Goal: Information Seeking & Learning: Learn about a topic

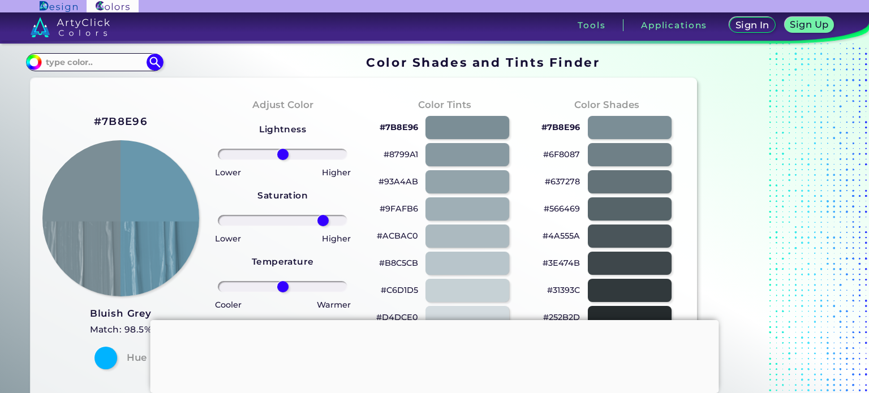
type input "68"
click at [323, 219] on input "range" at bounding box center [283, 220] width 130 height 11
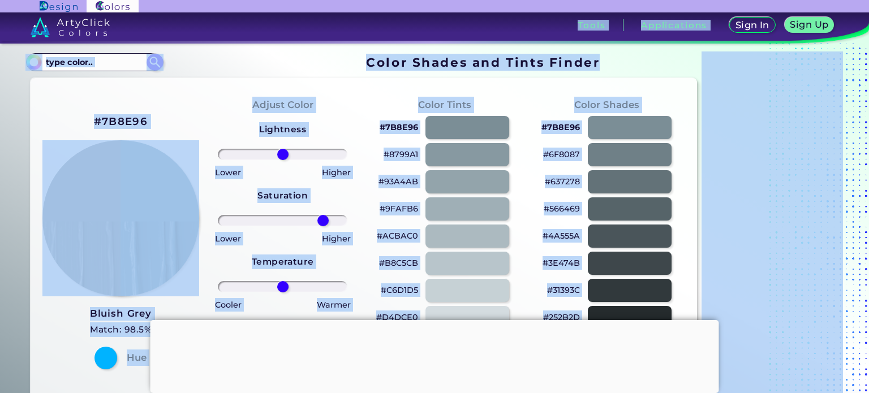
drag, startPoint x: 869, startPoint y: 22, endPoint x: 861, endPoint y: 65, distance: 43.6
click at [861, 65] on body "Sign In Sign Up My Profile My Details Color Palettes Sign Out Tools Application…" at bounding box center [434, 240] width 869 height 480
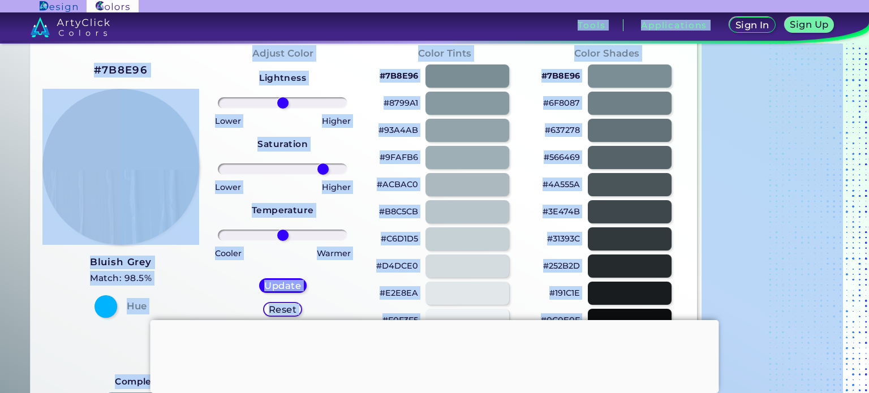
scroll to position [74, 0]
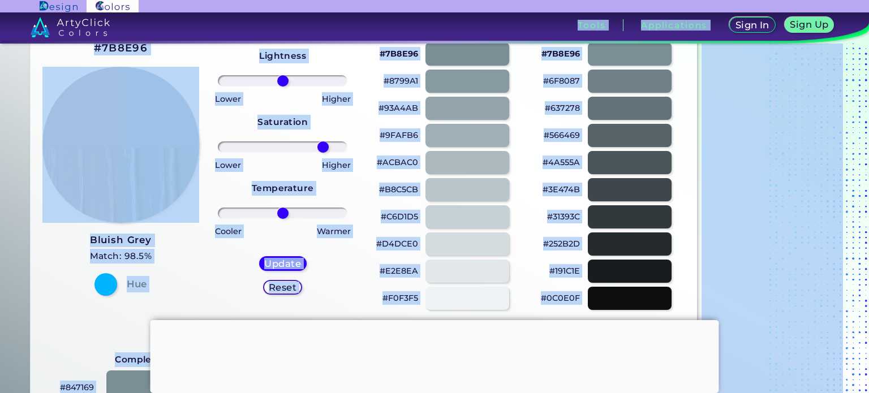
click at [161, 44] on div "#7B8E96 Bluish Grey Match: 98.5% Hue" at bounding box center [121, 168] width 162 height 308
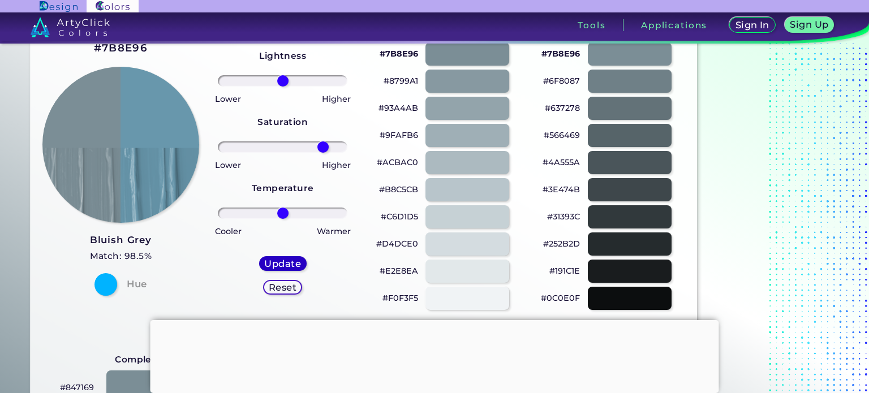
click at [296, 261] on h5 "Update" at bounding box center [282, 263] width 33 height 8
type input "#6897ac"
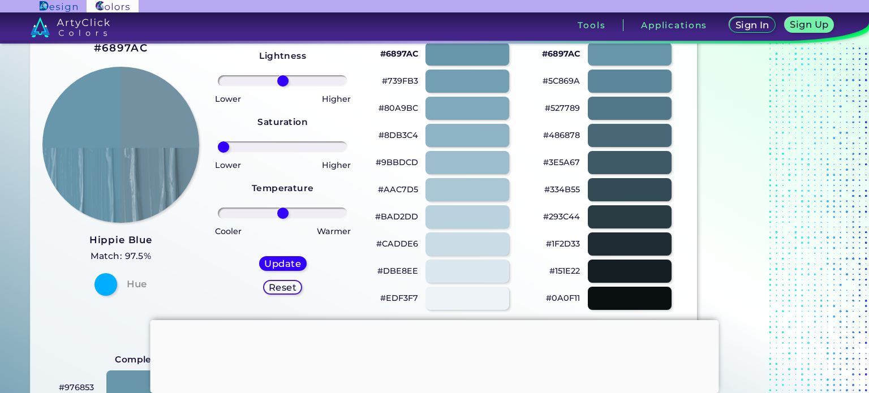
drag, startPoint x: 285, startPoint y: 147, endPoint x: 183, endPoint y: 174, distance: 105.4
type input "-100"
click at [218, 153] on input "range" at bounding box center [283, 146] width 130 height 11
click at [276, 265] on h5 "Update" at bounding box center [282, 263] width 33 height 8
type input "#7292a2"
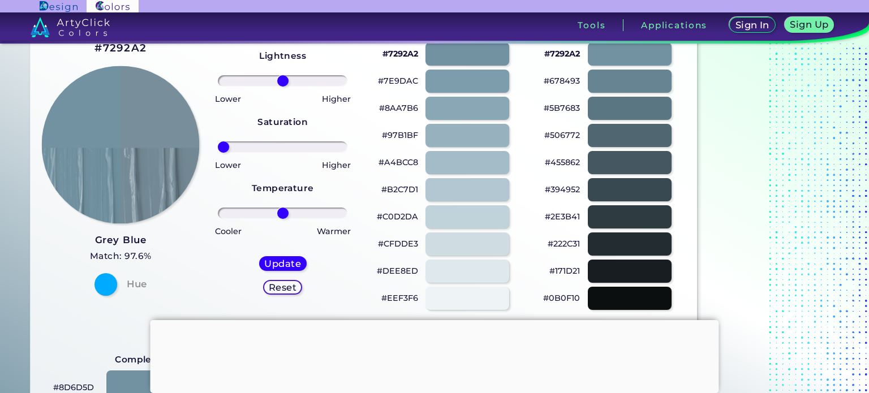
drag, startPoint x: 282, startPoint y: 149, endPoint x: 182, endPoint y: 176, distance: 103.8
type input "-100"
click at [218, 153] on input "range" at bounding box center [283, 146] width 130 height 11
click at [272, 264] on h5 "Update" at bounding box center [282, 263] width 33 height 8
type input "#788f9b"
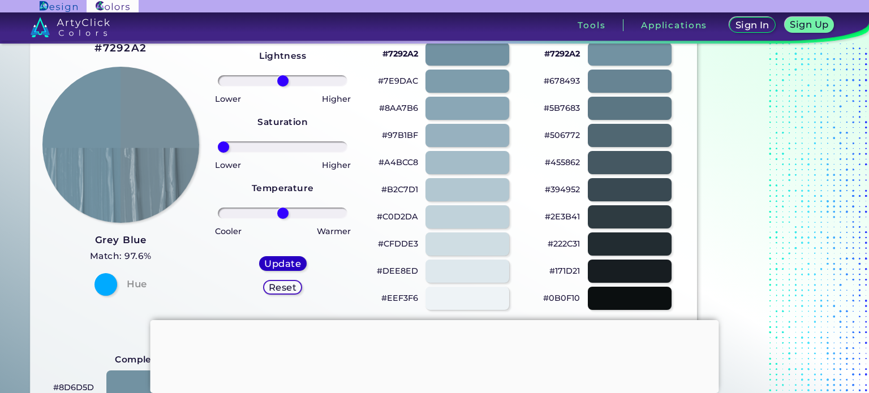
type input "0"
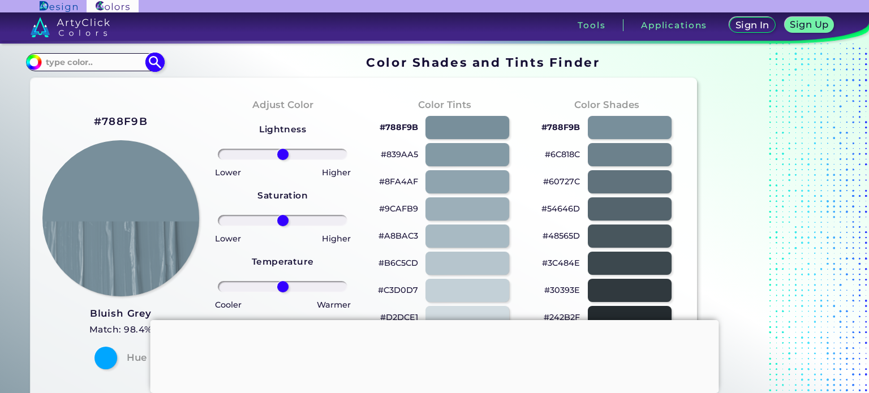
click at [113, 64] on input at bounding box center [94, 61] width 105 height 15
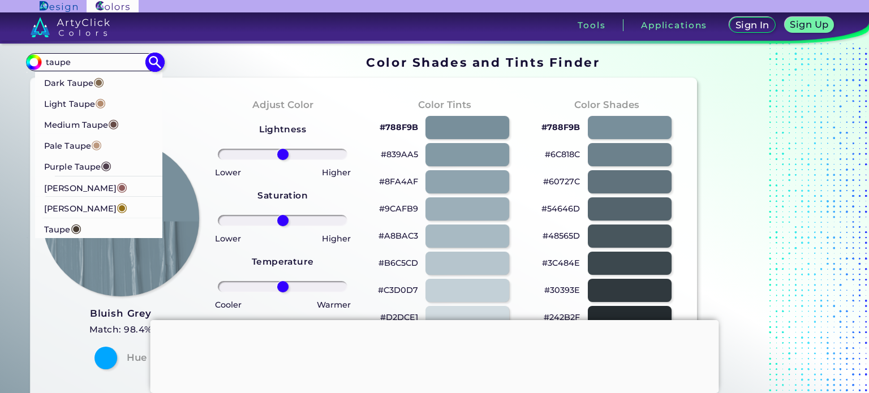
type input "taupe"
click at [91, 149] on p "Pale Taupe ◉" at bounding box center [73, 144] width 58 height 21
type input "#bc987e"
type input "#BC987E"
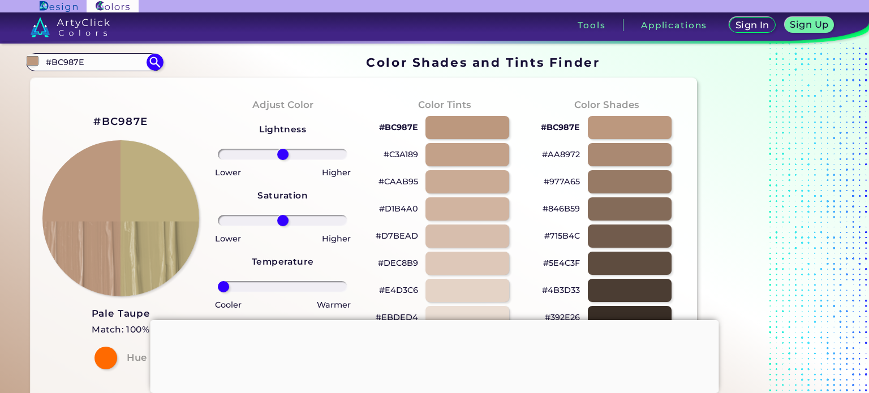
drag, startPoint x: 285, startPoint y: 289, endPoint x: 213, endPoint y: 294, distance: 72.6
click at [218, 293] on input "range" at bounding box center [283, 286] width 130 height 11
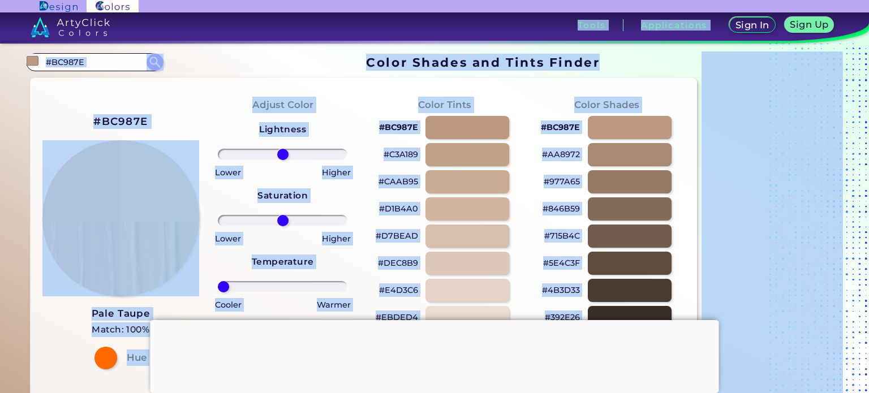
click at [869, 49] on body "Sign In Sign Up My Profile My Details Color Palettes Sign Out Tools Application…" at bounding box center [434, 240] width 869 height 480
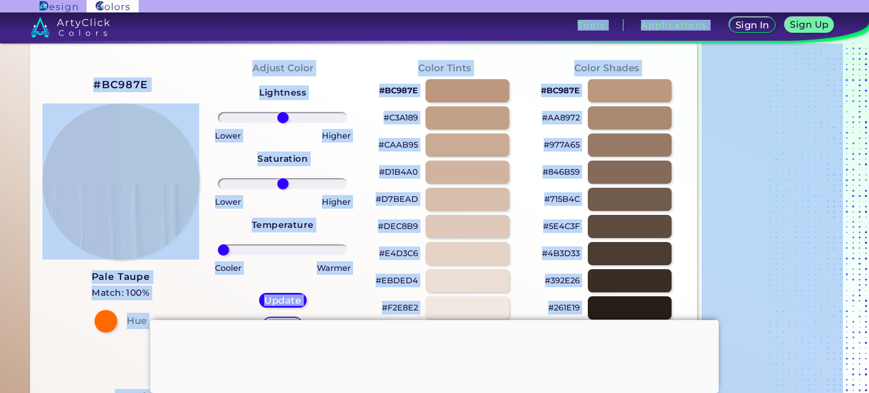
scroll to position [33, 0]
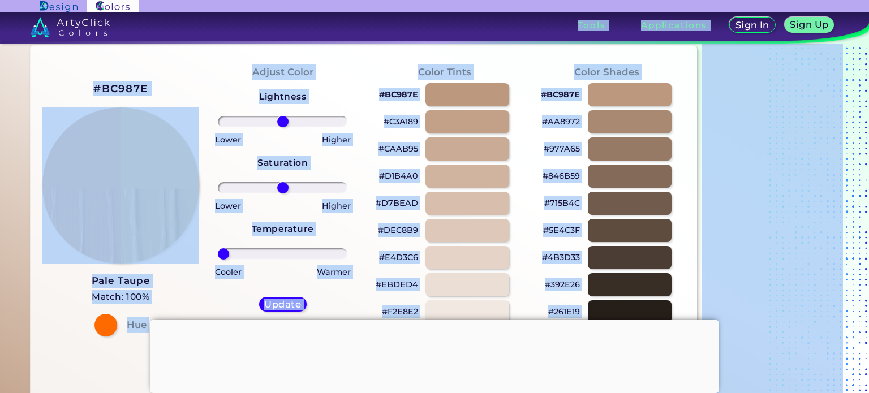
click at [279, 276] on div "Cooler" at bounding box center [247, 271] width 72 height 16
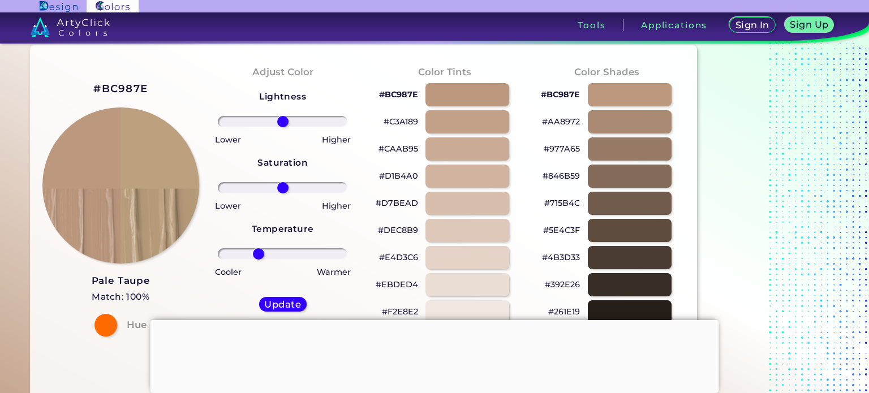
drag, startPoint x: 227, startPoint y: 254, endPoint x: 258, endPoint y: 251, distance: 31.3
type input "-41"
click at [258, 251] on input "range" at bounding box center [283, 253] width 130 height 11
click at [272, 307] on h5 "Update" at bounding box center [282, 304] width 33 height 8
type input "#bda17f"
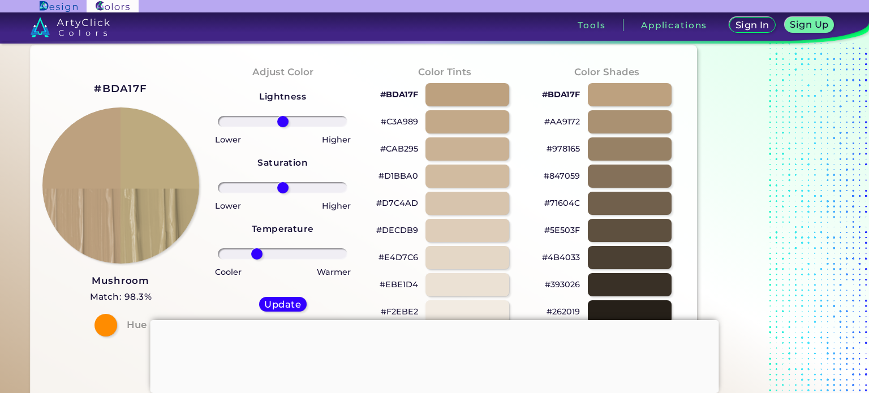
drag, startPoint x: 287, startPoint y: 254, endPoint x: 256, endPoint y: 254, distance: 30.6
click at [256, 254] on input "range" at bounding box center [283, 253] width 130 height 11
type input "-34"
click at [263, 251] on input "range" at bounding box center [283, 253] width 130 height 11
click at [266, 304] on h5 "Update" at bounding box center [282, 304] width 33 height 8
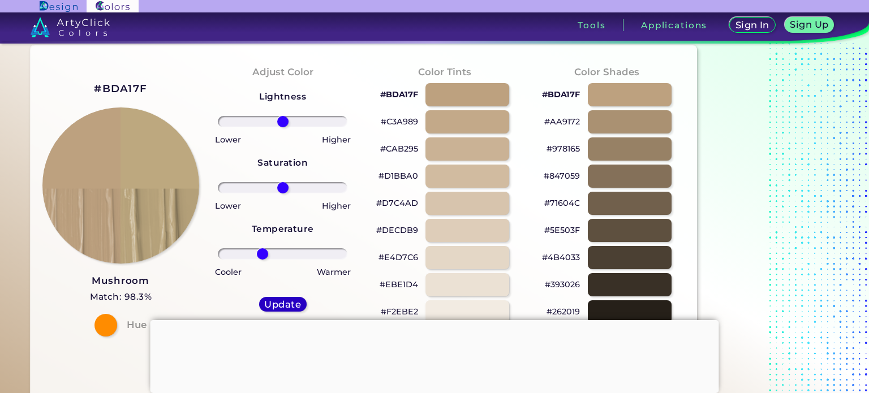
type input "#bda87f"
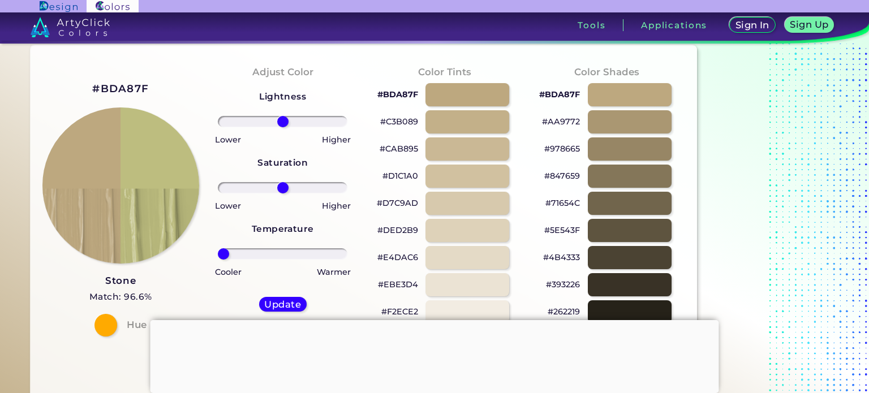
drag, startPoint x: 285, startPoint y: 251, endPoint x: 211, endPoint y: 251, distance: 74.7
type input "-100"
click at [218, 251] on input "range" at bounding box center [283, 253] width 130 height 11
click at [278, 303] on h5 "Update" at bounding box center [282, 304] width 33 height 8
type input "#bdbd7f"
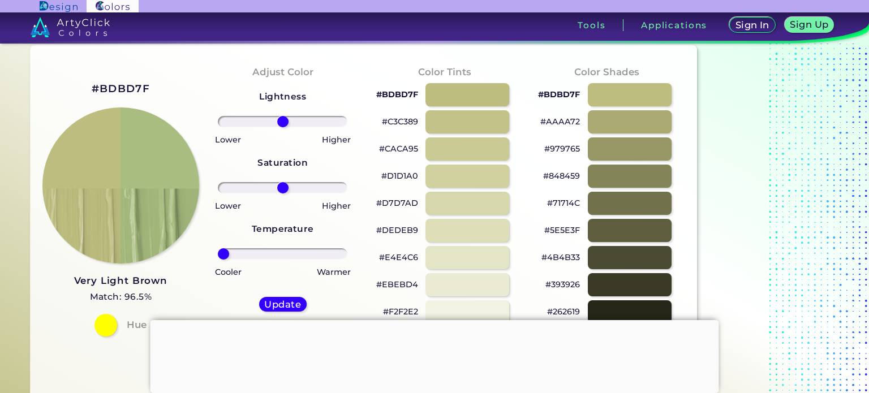
drag, startPoint x: 274, startPoint y: 256, endPoint x: 217, endPoint y: 260, distance: 56.7
type input "-100"
click at [218, 260] on input "range" at bounding box center [283, 253] width 130 height 11
click at [279, 303] on h5 "Update" at bounding box center [282, 304] width 33 height 8
type input "#a8bd7f"
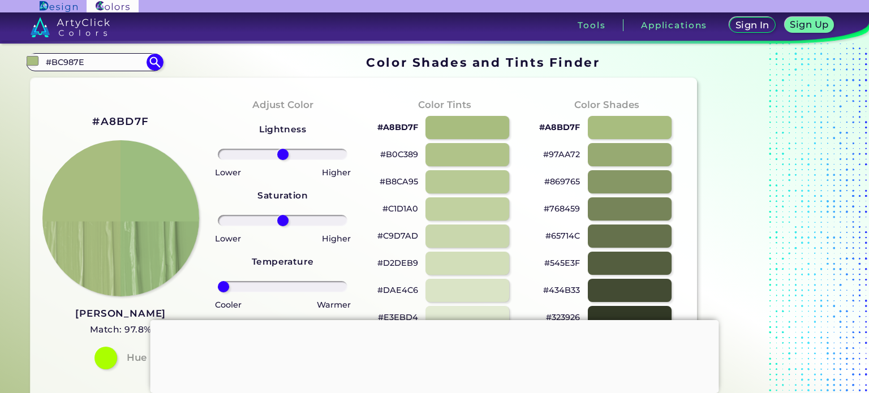
drag, startPoint x: 286, startPoint y: 282, endPoint x: 215, endPoint y: 286, distance: 71.4
type input "-100"
click at [218, 286] on input "range" at bounding box center [283, 286] width 130 height 11
drag, startPoint x: 110, startPoint y: 65, endPoint x: 40, endPoint y: 58, distance: 70.5
click at [40, 58] on div "#a8bd7f #BC987E Dark Taupe ◉ Light Taupe ◉ Medium Taupe ◉ Pale Taupe ◉ Purple T…" at bounding box center [94, 62] width 137 height 18
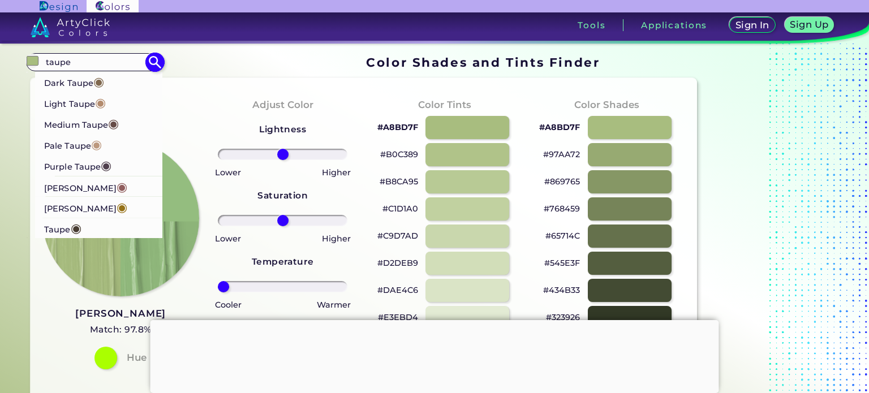
type input "taupe"
click at [89, 168] on p "Purple Taupe ◉" at bounding box center [77, 165] width 67 height 21
type input "#50404d"
type input "#50404D"
type input "0"
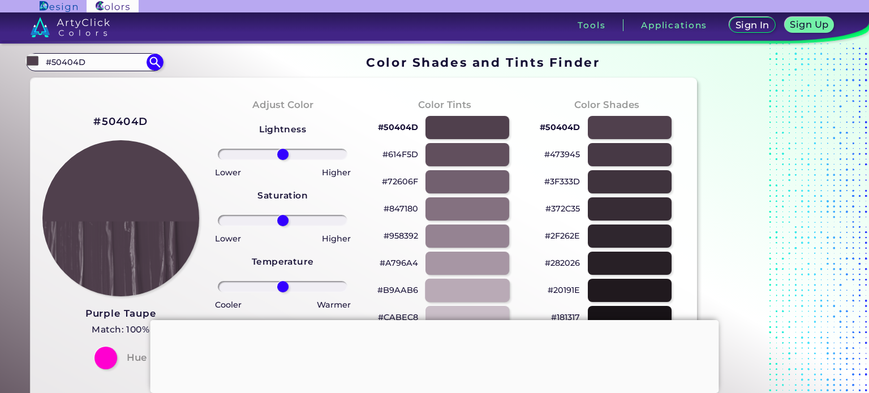
click at [457, 287] on div at bounding box center [467, 290] width 85 height 23
type input "#b9aab6"
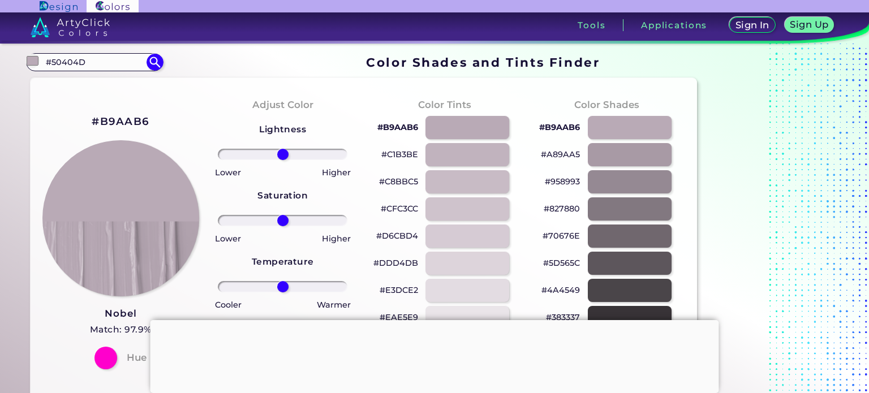
drag, startPoint x: 112, startPoint y: 59, endPoint x: 1, endPoint y: 56, distance: 111.5
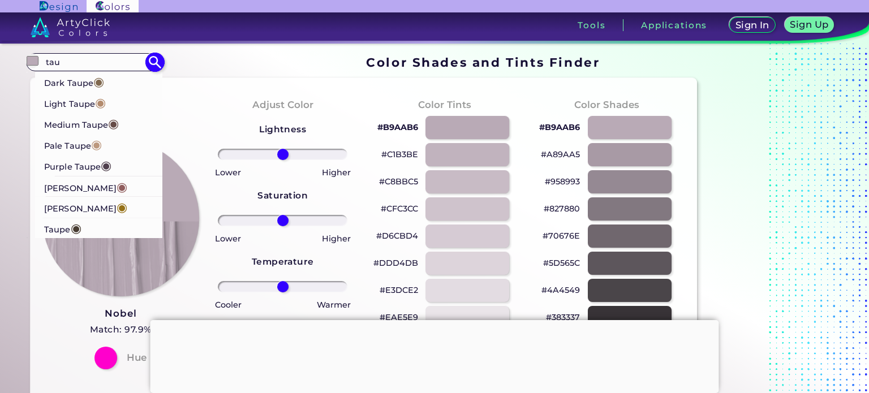
type input "tau"
click at [91, 104] on p "Light Taupe ◉" at bounding box center [75, 102] width 62 height 21
type input "#b38b6d"
type input "#B38B6D"
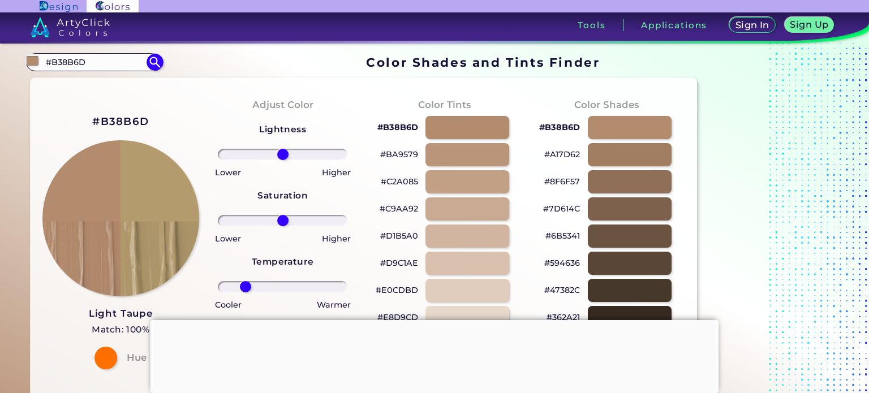
drag, startPoint x: 277, startPoint y: 289, endPoint x: 246, endPoint y: 289, distance: 31.7
type input "-63"
click at [246, 289] on input "range" at bounding box center [283, 286] width 130 height 11
drag, startPoint x: 111, startPoint y: 69, endPoint x: 0, endPoint y: 61, distance: 111.8
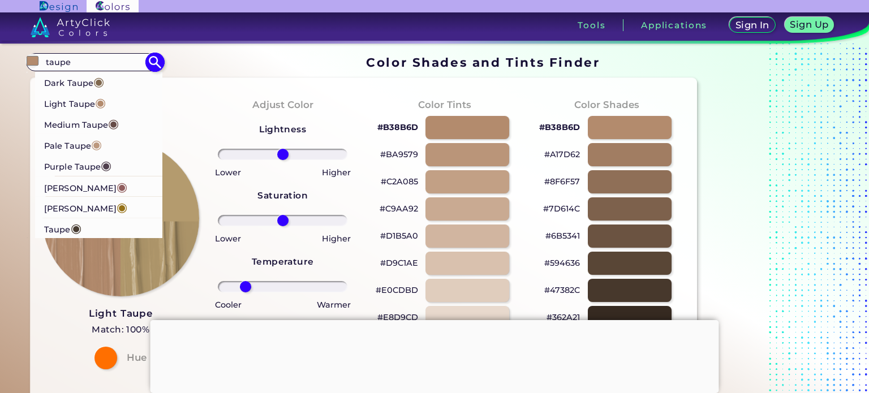
type input "taupe"
click at [72, 231] on span "◉" at bounding box center [76, 228] width 11 height 15
type input "#483c32"
type input "#483C32"
type input "0"
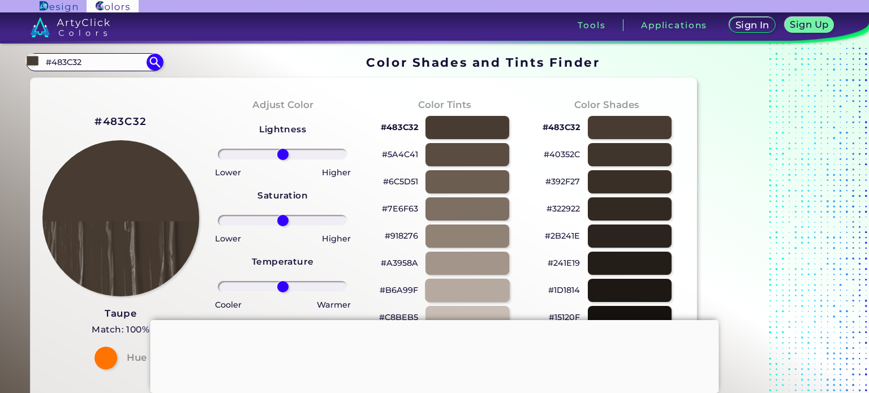
click at [469, 295] on div at bounding box center [467, 290] width 85 height 23
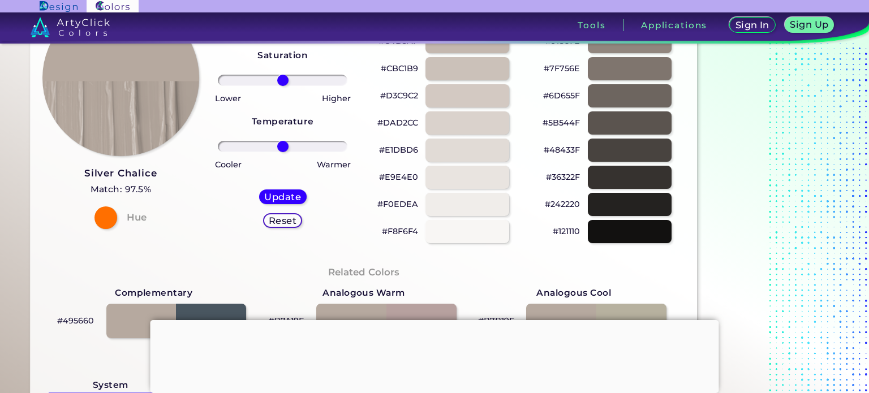
scroll to position [262, 0]
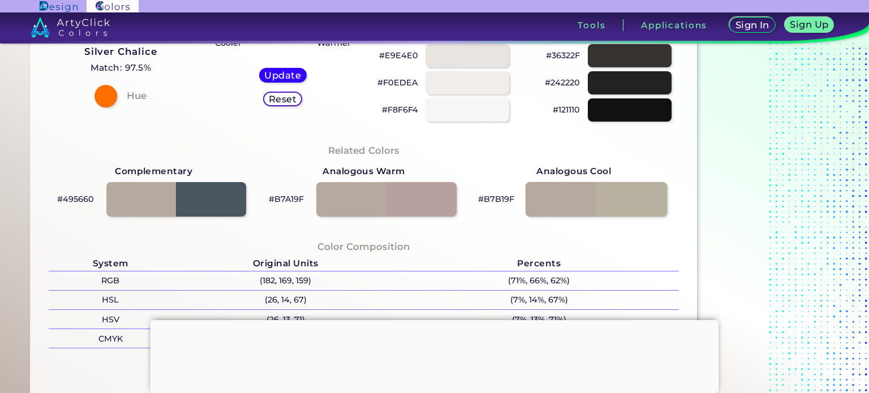
click at [646, 190] on div at bounding box center [596, 199] width 141 height 35
type input "#b7b19f"
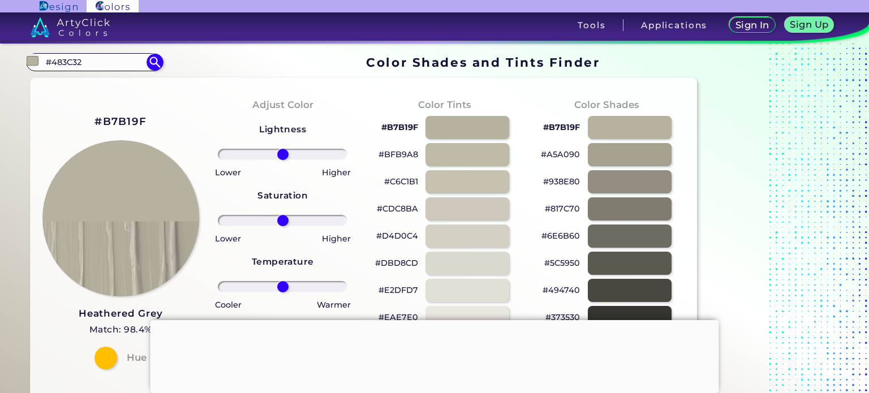
drag, startPoint x: 88, startPoint y: 54, endPoint x: 0, endPoint y: 74, distance: 90.3
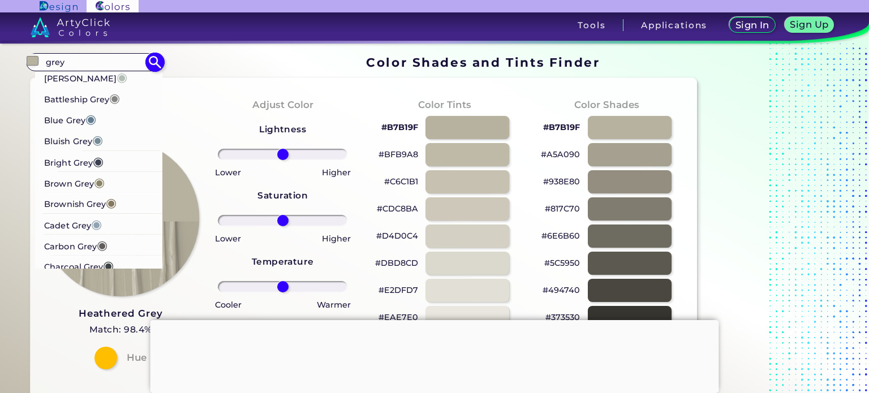
type input "grey"
click at [59, 82] on p "[PERSON_NAME] ◉" at bounding box center [85, 77] width 83 height 21
type input "#b2beb5"
type input "#B2BEB5"
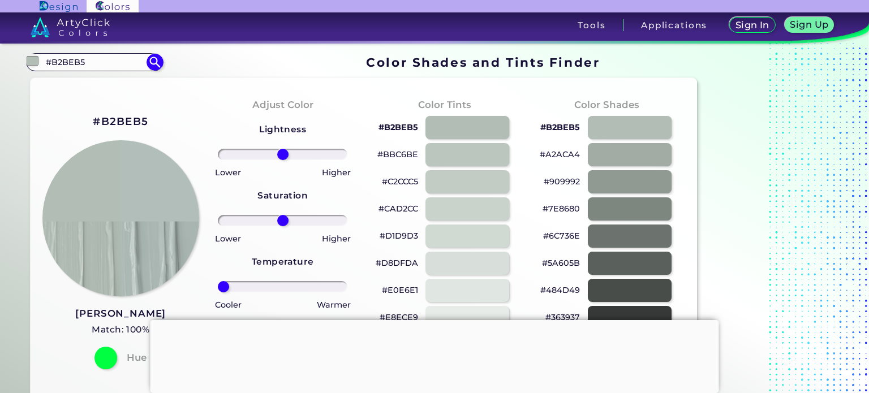
drag, startPoint x: 280, startPoint y: 286, endPoint x: 169, endPoint y: 284, distance: 111.5
type input "-100"
click at [218, 284] on input "range" at bounding box center [283, 286] width 130 height 11
drag, startPoint x: 289, startPoint y: 151, endPoint x: 306, endPoint y: 152, distance: 17.6
click at [306, 152] on input "range" at bounding box center [283, 154] width 130 height 11
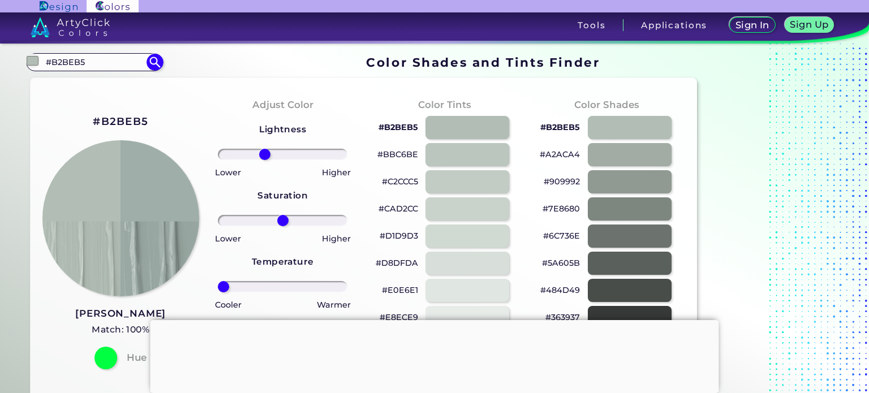
drag, startPoint x: 306, startPoint y: 154, endPoint x: 265, endPoint y: 156, distance: 40.8
type input "-30"
click at [265, 156] on input "range" at bounding box center [283, 154] width 130 height 11
drag, startPoint x: 283, startPoint y: 224, endPoint x: 243, endPoint y: 225, distance: 40.2
type input "-67"
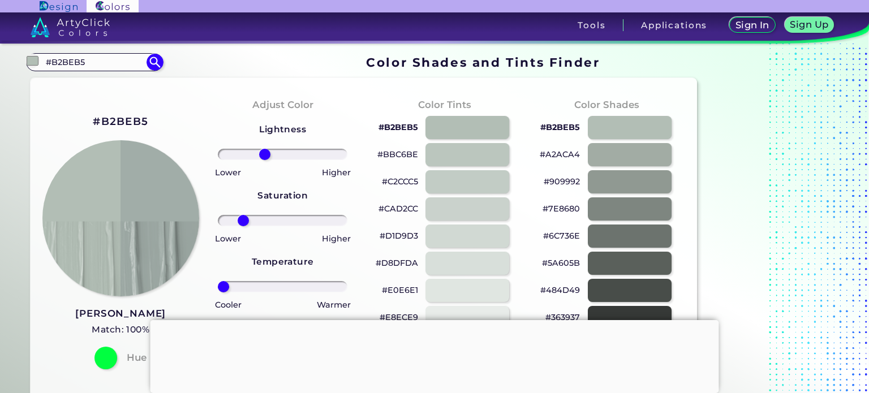
click at [243, 225] on input "range" at bounding box center [283, 220] width 130 height 11
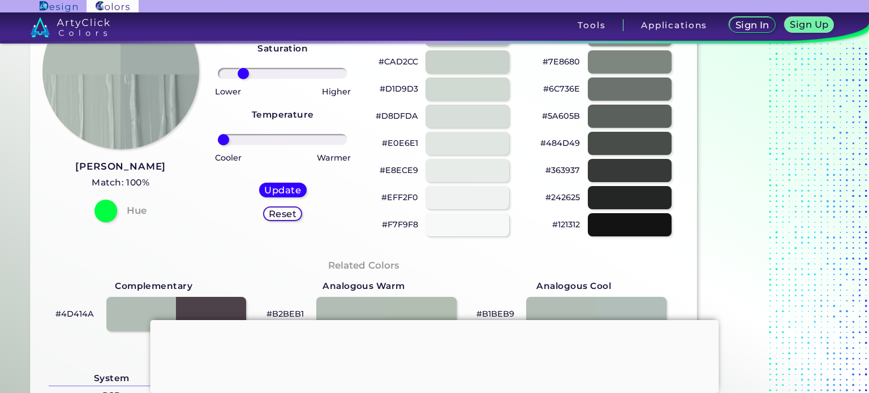
scroll to position [92, 0]
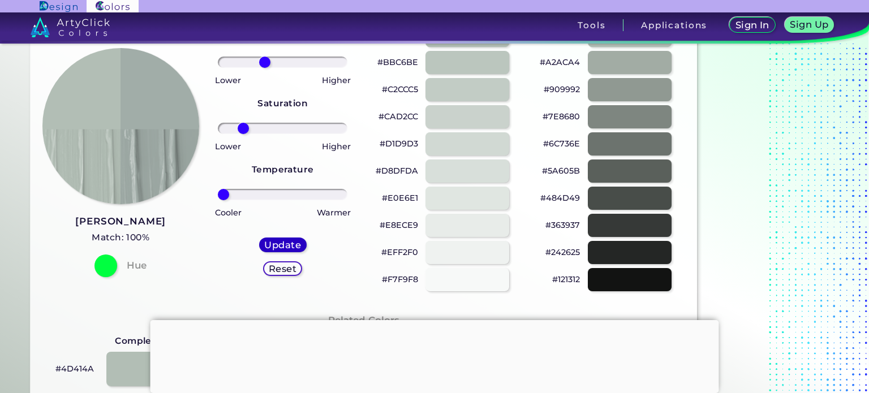
click at [293, 249] on h5 "Update" at bounding box center [283, 244] width 33 height 8
type input "#a1ada8"
type input "0"
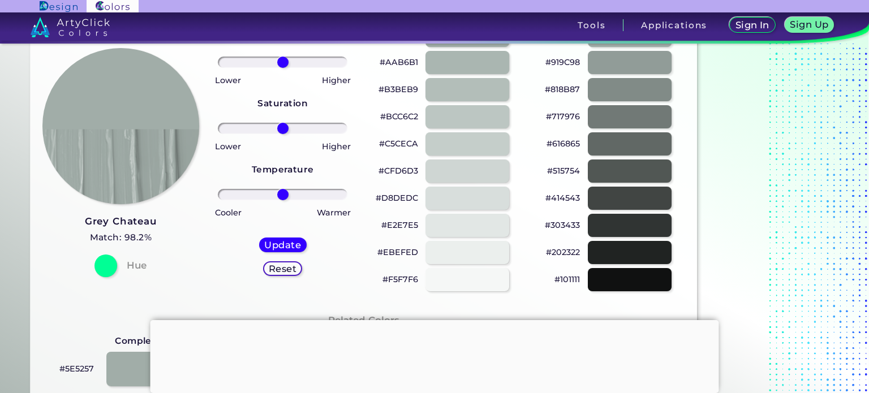
click at [429, 320] on div at bounding box center [435, 320] width 569 height 0
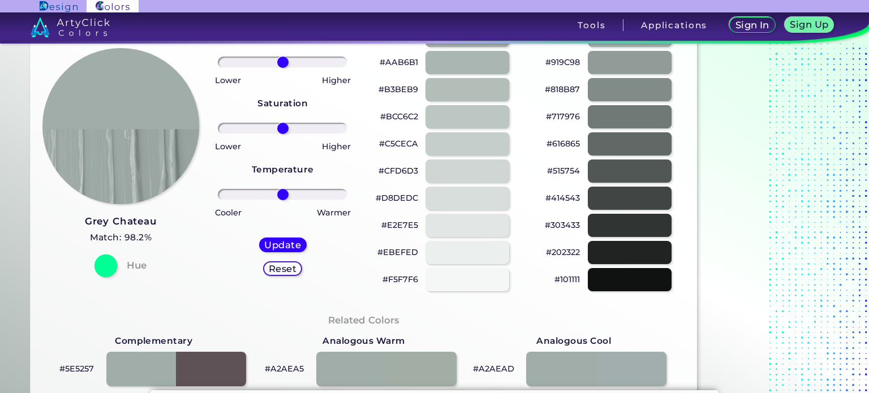
click at [110, 259] on div at bounding box center [105, 265] width 23 height 23
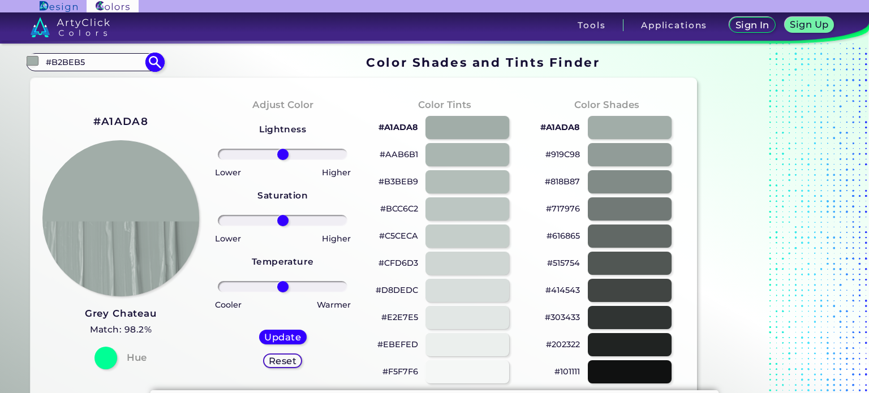
drag, startPoint x: 75, startPoint y: 55, endPoint x: 102, endPoint y: 65, distance: 28.6
click at [102, 65] on input "#B2BEB5" at bounding box center [94, 61] width 105 height 15
type input "#grey"
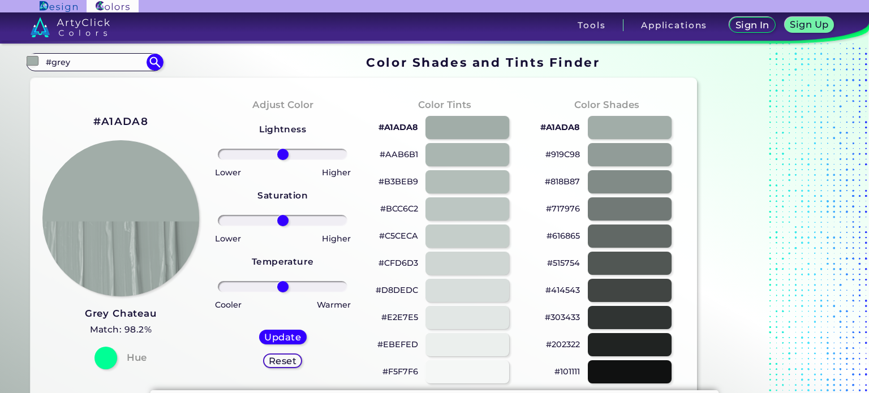
type input "#000000"
click at [109, 62] on input "#grey" at bounding box center [94, 61] width 105 height 15
type input "#"
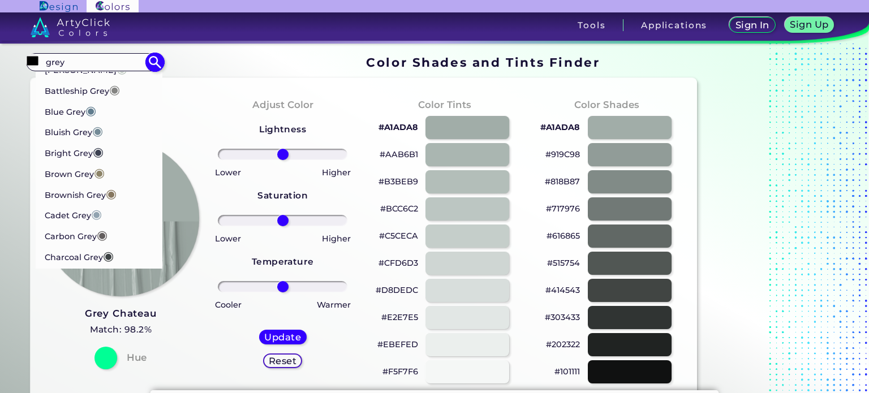
scroll to position [16, 0]
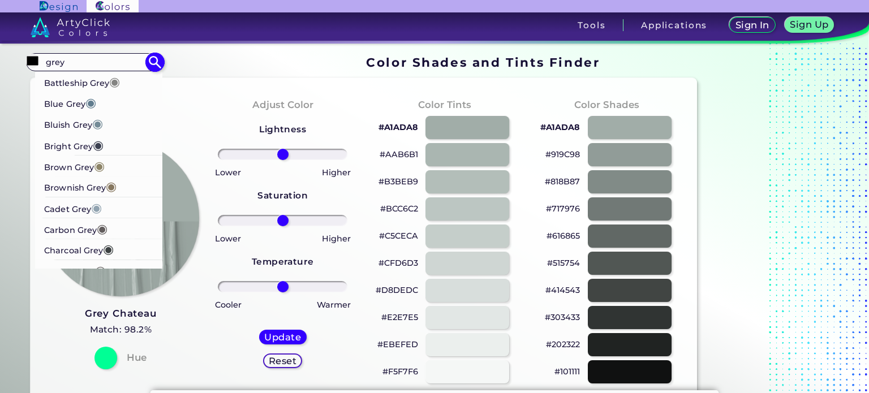
type input "grey"
click at [120, 122] on li "Bluish Grey ◉" at bounding box center [99, 123] width 128 height 21
type input "#748b97"
type input "#748B97"
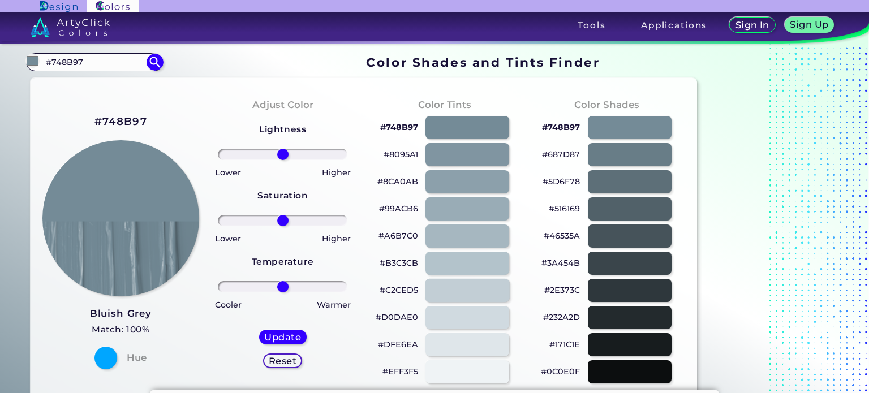
click at [452, 291] on div at bounding box center [467, 290] width 85 height 23
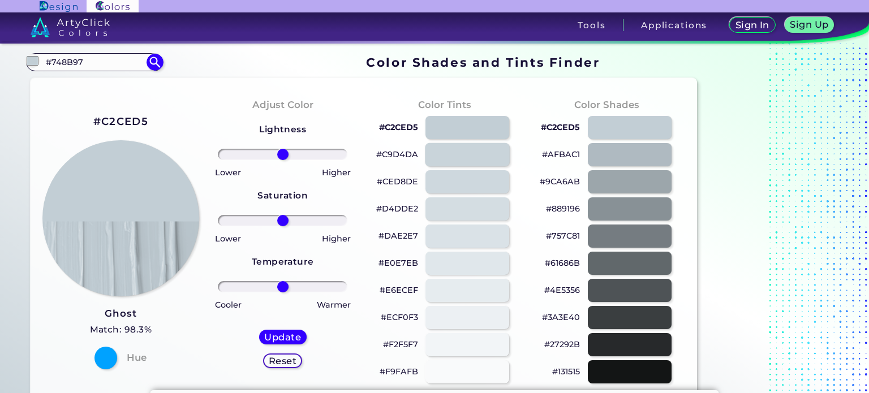
click at [466, 154] on div at bounding box center [467, 154] width 85 height 23
type input "#c9d4da"
drag, startPoint x: 97, startPoint y: 59, endPoint x: 0, endPoint y: 66, distance: 97.0
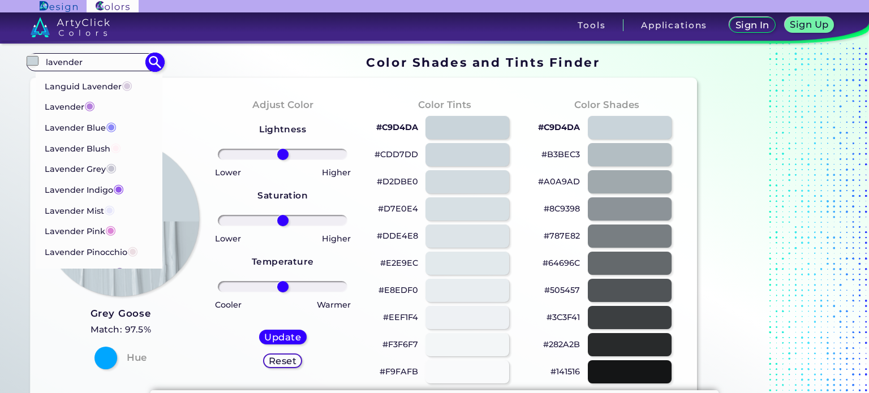
scroll to position [123, 0]
type input "lavender"
click at [88, 167] on p "Lavender Grey ◉" at bounding box center [80, 167] width 72 height 21
type input "#c4c3d0"
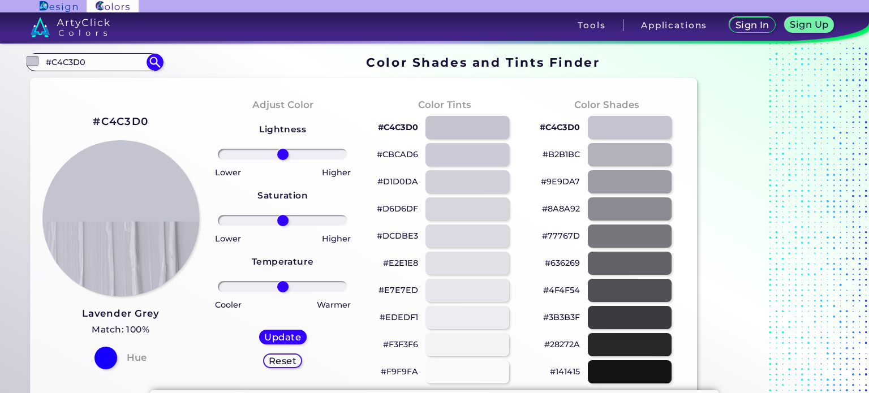
drag, startPoint x: 113, startPoint y: 64, endPoint x: 0, endPoint y: 48, distance: 114.3
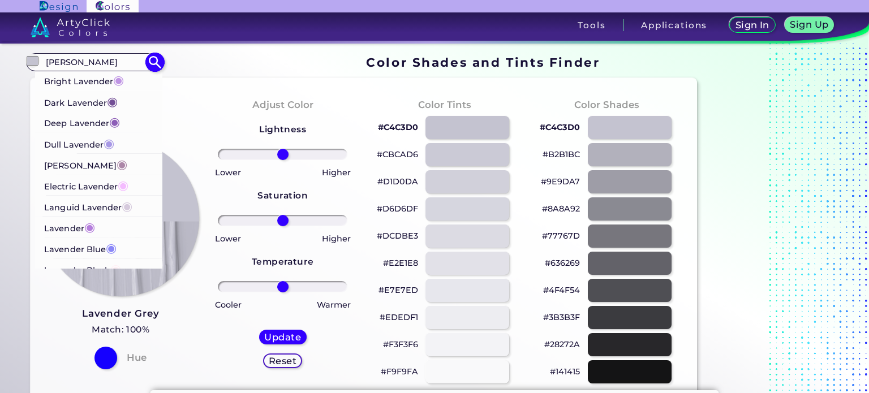
type input "[PERSON_NAME]"
click at [65, 84] on p "Bright Lavender ◉" at bounding box center [84, 80] width 80 height 21
type input "#bf94e4"
type input "#BF94E4"
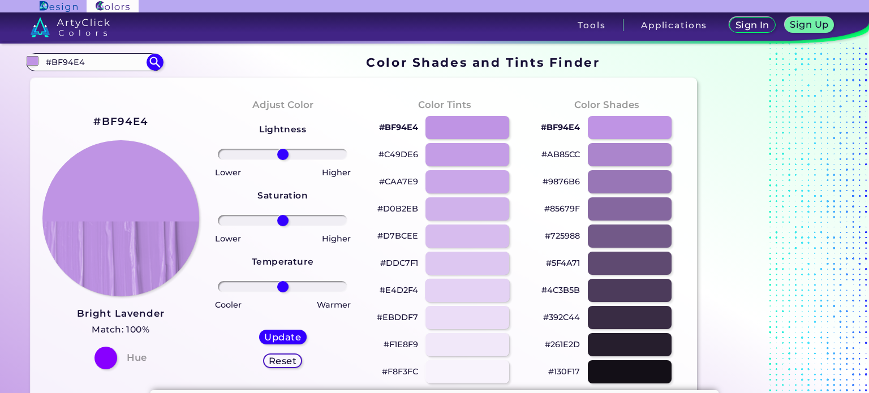
click at [463, 290] on div at bounding box center [467, 290] width 85 height 23
type input "#e4d2f4"
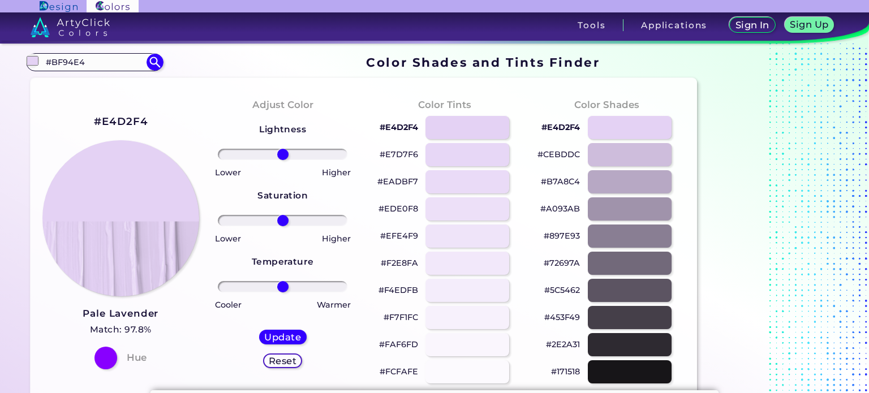
drag, startPoint x: 106, startPoint y: 66, endPoint x: 1, endPoint y: 58, distance: 105.5
type input "n"
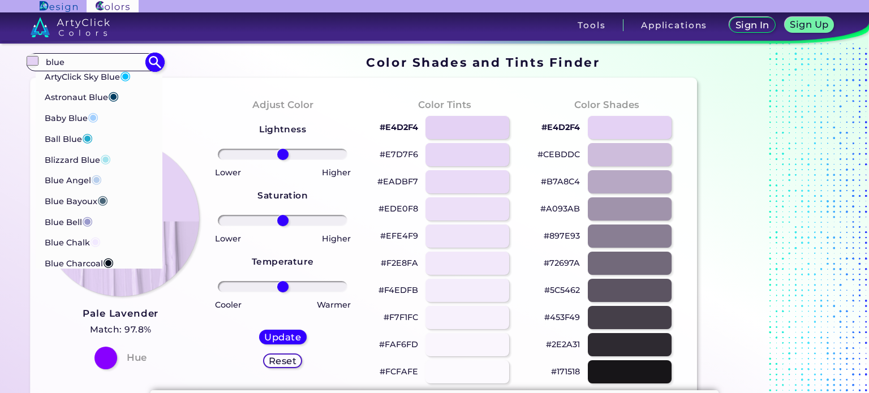
scroll to position [179, 0]
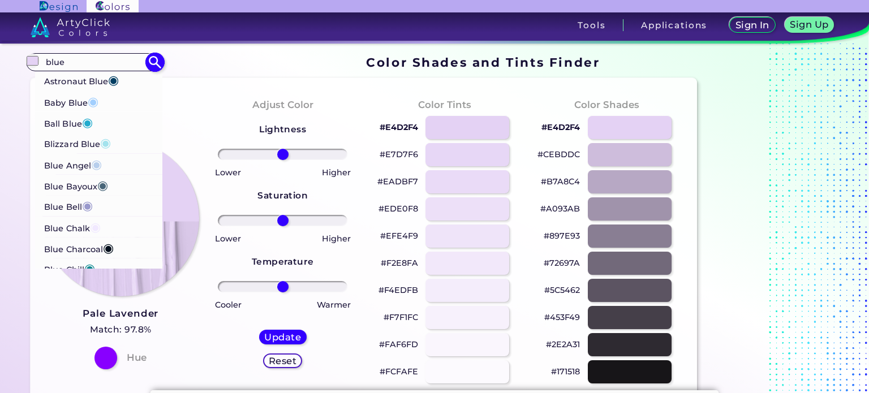
type input "blue"
click at [108, 98] on li "Baby Blue ◉" at bounding box center [99, 101] width 128 height 21
type input "#a2cffe"
type input "#A2CFFE"
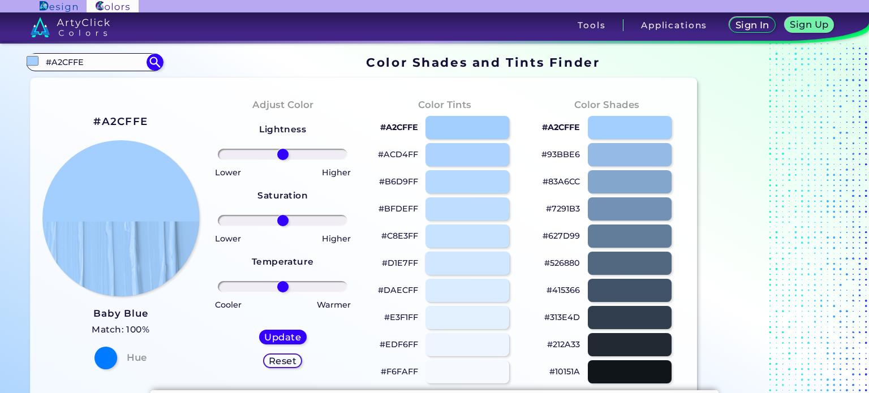
click at [469, 263] on div at bounding box center [467, 263] width 85 height 23
type input "#d1e7ff"
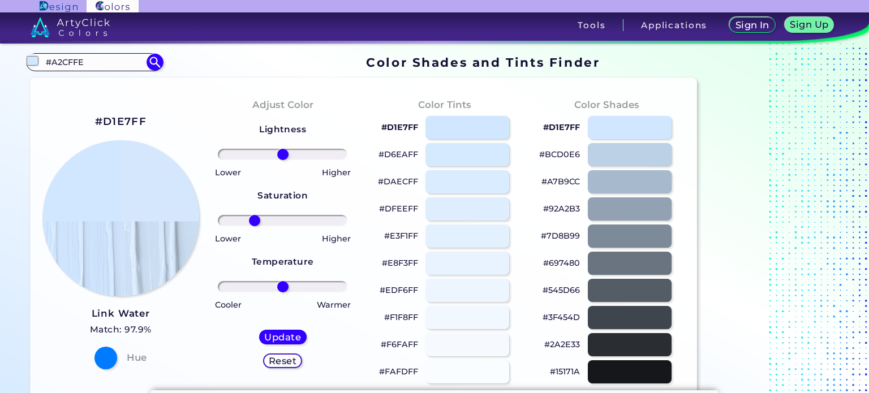
drag, startPoint x: 282, startPoint y: 222, endPoint x: 254, endPoint y: 222, distance: 28.3
type input "-48"
click at [254, 222] on input "range" at bounding box center [283, 220] width 130 height 11
click at [266, 334] on h5 "Update" at bounding box center [282, 337] width 33 height 8
type input "#d4e7fc"
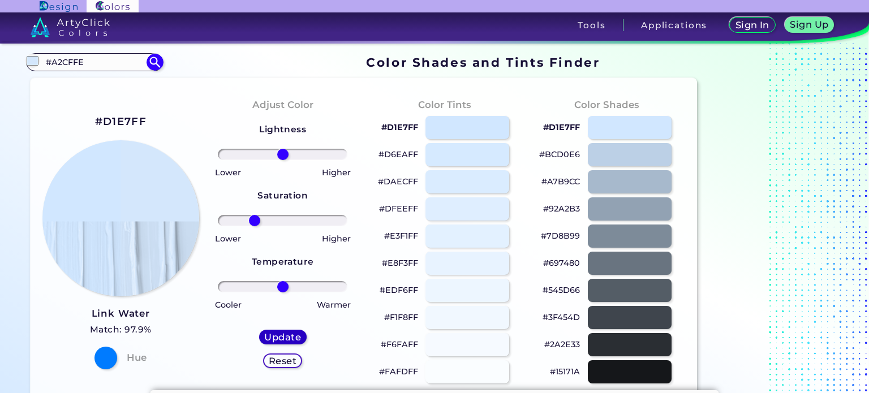
type input "0"
click at [638, 153] on div at bounding box center [629, 154] width 85 height 23
type input "#bfd0e3"
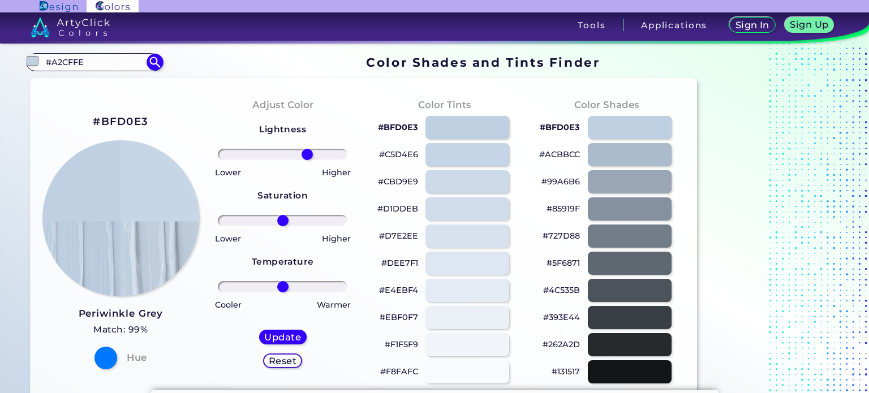
drag, startPoint x: 286, startPoint y: 151, endPoint x: 307, endPoint y: 158, distance: 21.5
type input "41"
click at [307, 158] on input "range" at bounding box center [283, 154] width 130 height 11
click at [267, 337] on h5 "Update" at bounding box center [283, 337] width 34 height 8
type input "#c7d6e6"
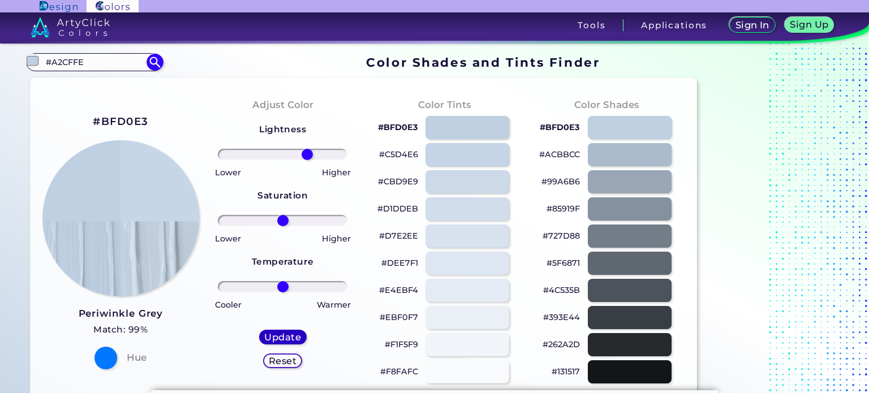
type input "0"
drag, startPoint x: 96, startPoint y: 68, endPoint x: 0, endPoint y: 60, distance: 96.5
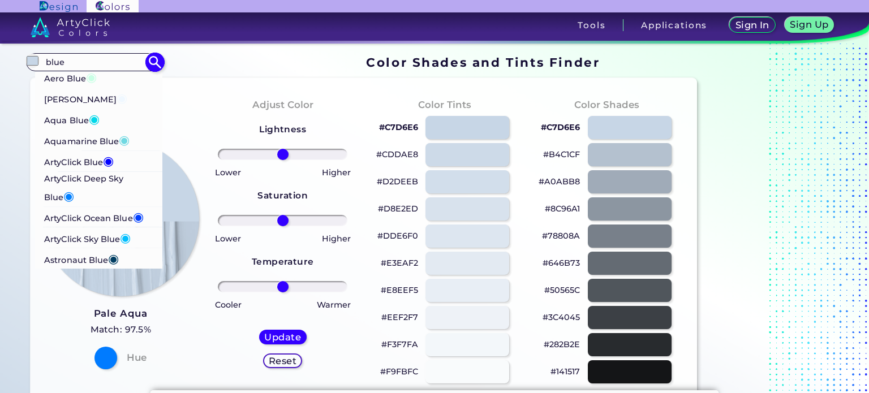
type input "blue"
click at [117, 94] on span "◉" at bounding box center [122, 98] width 11 height 15
type input "#f0f8ff"
type input "#F0F8FF"
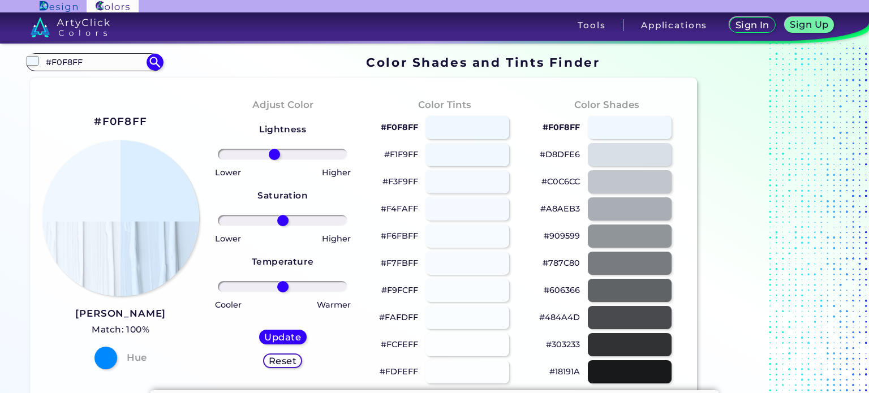
drag, startPoint x: 284, startPoint y: 154, endPoint x: 274, endPoint y: 158, distance: 10.7
type input "-14"
click at [274, 158] on input "range" at bounding box center [283, 154] width 130 height 11
click at [287, 333] on h5 "Update" at bounding box center [282, 337] width 33 height 8
type input "#dbeeff"
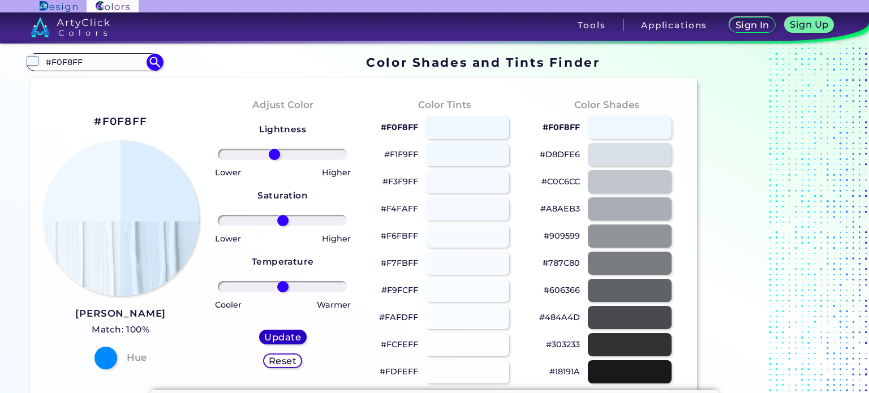
type input "0"
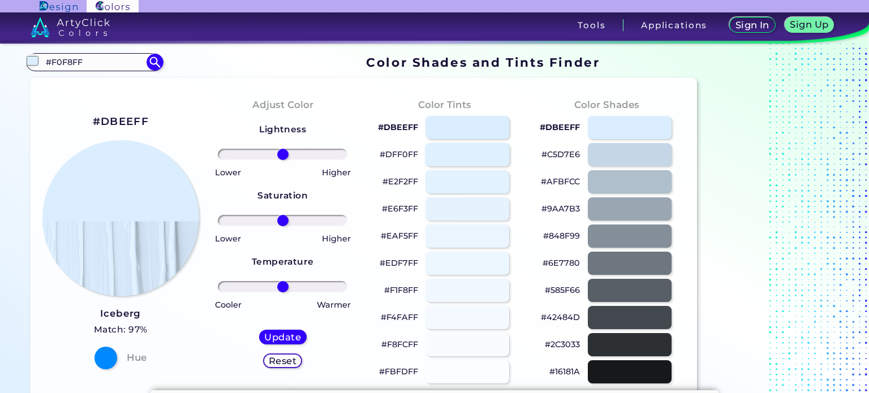
click at [478, 156] on div at bounding box center [467, 154] width 85 height 23
type input "#dff0ff"
drag, startPoint x: 109, startPoint y: 55, endPoint x: 0, endPoint y: 66, distance: 109.2
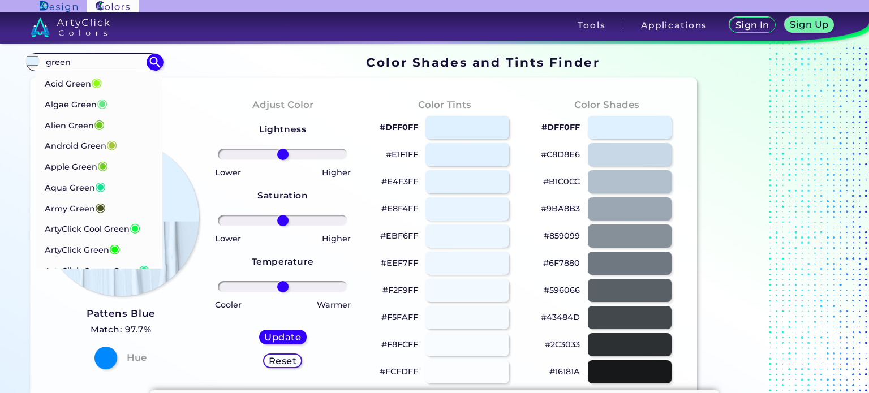
drag, startPoint x: 94, startPoint y: 61, endPoint x: 0, endPoint y: 79, distance: 96.2
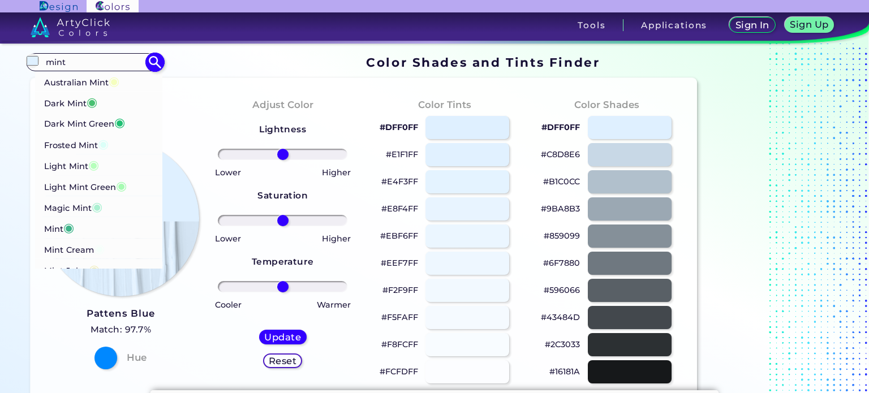
type input "mint"
click at [58, 144] on p "Frosted Mint ◉" at bounding box center [76, 144] width 65 height 21
type input "#dbfff8"
type input "#DBFFF8"
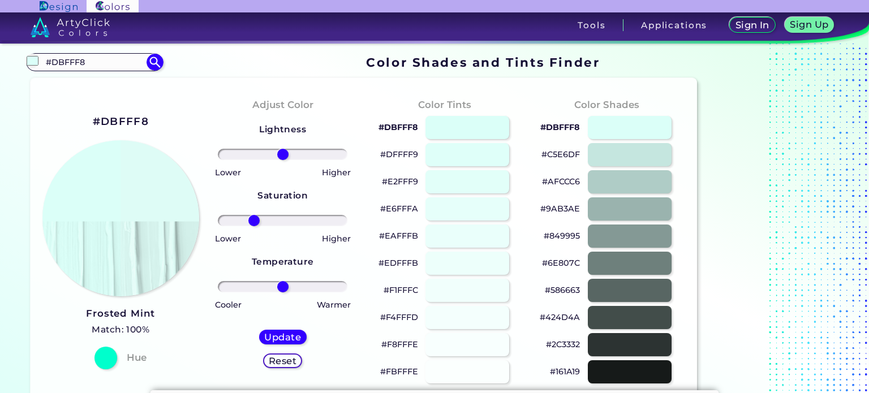
drag, startPoint x: 286, startPoint y: 219, endPoint x: 254, endPoint y: 218, distance: 32.3
type input "-49"
click at [254, 218] on input "range" at bounding box center [283, 220] width 130 height 11
drag, startPoint x: 281, startPoint y: 155, endPoint x: 313, endPoint y: 149, distance: 32.7
type input "52"
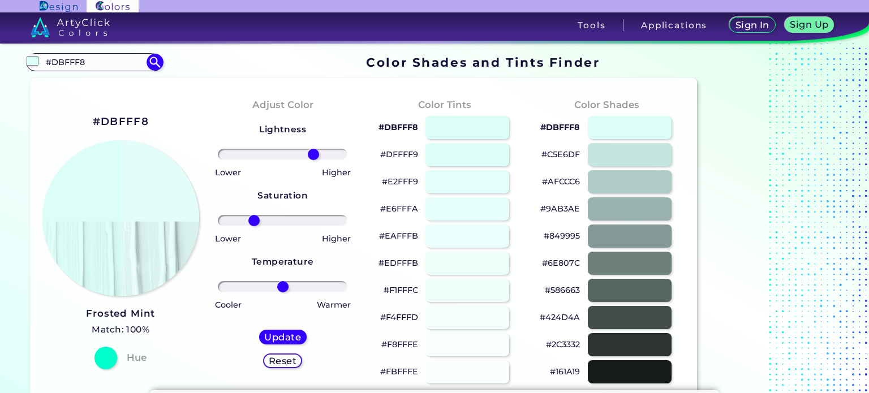
click at [313, 149] on input "range" at bounding box center [283, 154] width 130 height 11
click at [272, 338] on h5 "Update" at bounding box center [282, 337] width 33 height 8
type input "#e3fdf8"
type input "0"
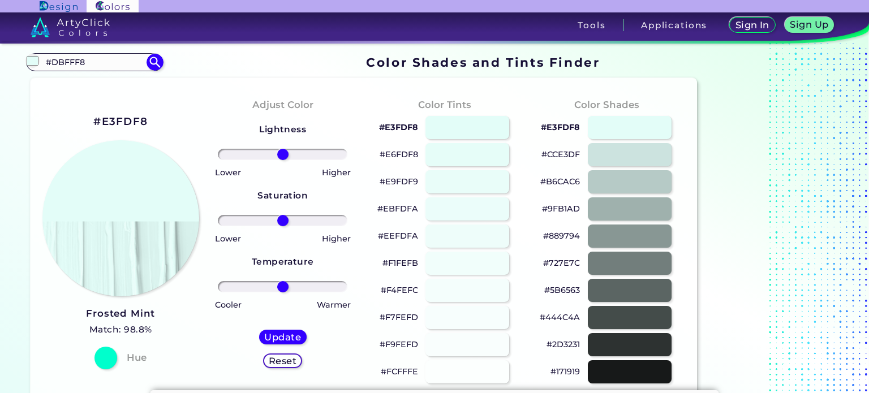
drag, startPoint x: 101, startPoint y: 67, endPoint x: 1, endPoint y: 94, distance: 104.5
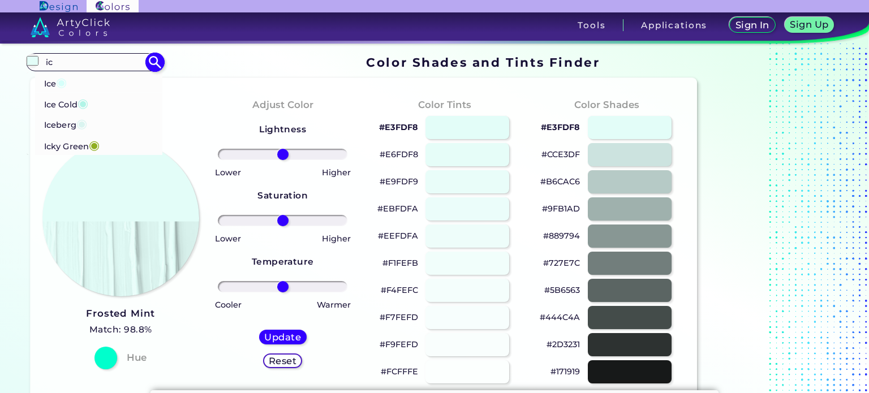
type input "ic"
click at [66, 122] on p "Iceberg ◉" at bounding box center [65, 124] width 43 height 21
type input "#daf4f0"
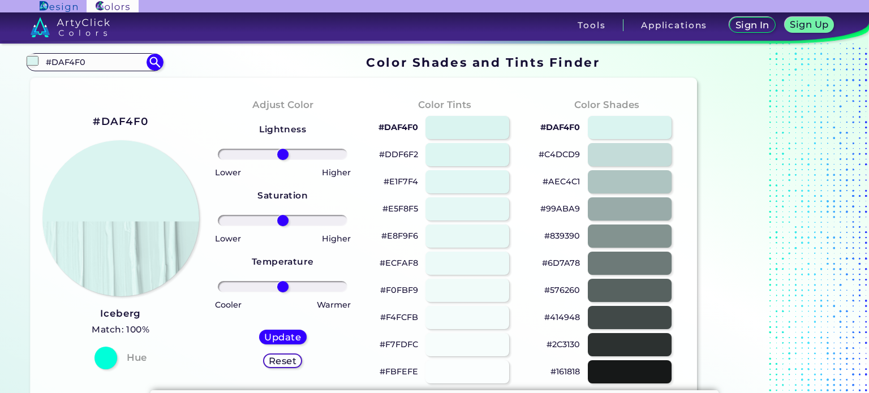
drag, startPoint x: 106, startPoint y: 60, endPoint x: 31, endPoint y: -25, distance: 113.4
click at [31, 0] on html "Sign In Sign Up My Profile My Details Color Palettes Sign Out Tools Application…" at bounding box center [434, 240] width 869 height 480
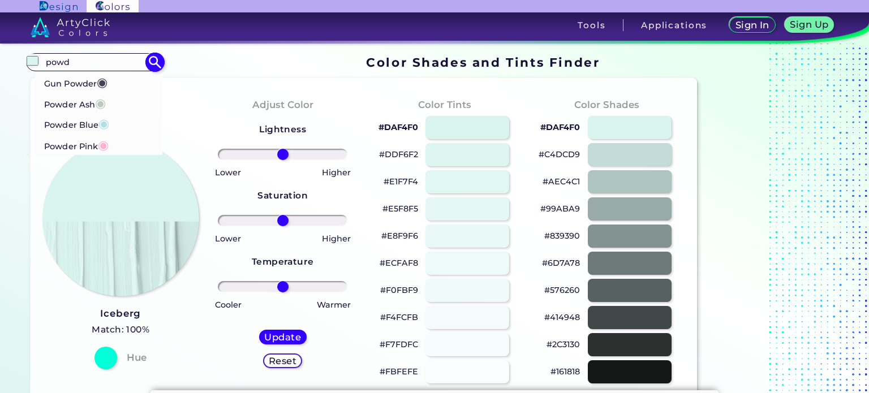
type input "powd"
click at [100, 126] on p "Powder Blue ◉" at bounding box center [76, 124] width 65 height 21
type input "#b0e0e6"
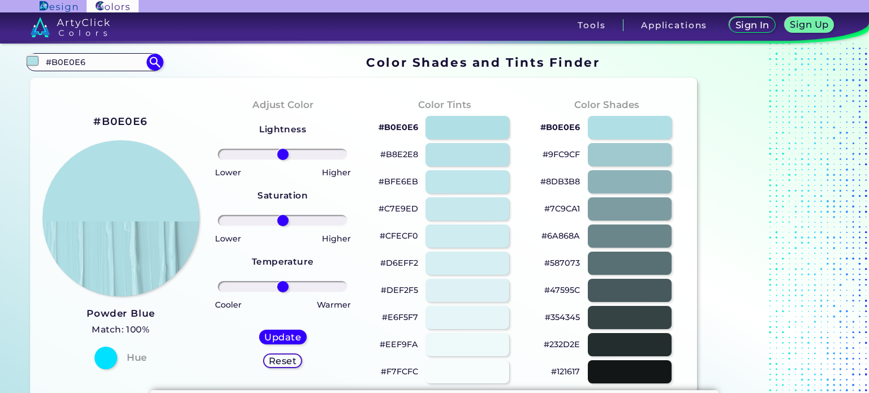
drag, startPoint x: 92, startPoint y: 70, endPoint x: 0, endPoint y: 79, distance: 92.7
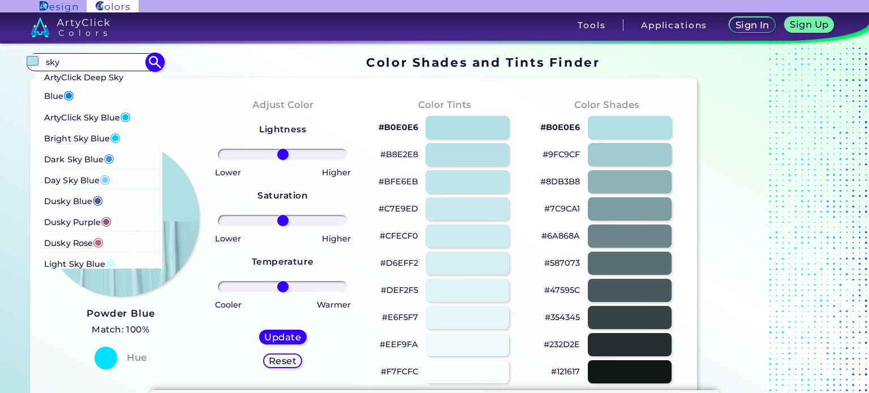
type input "sky"
click at [123, 261] on li "Light Sky Blue ◉" at bounding box center [99, 262] width 128 height 21
type input "#c6fcff"
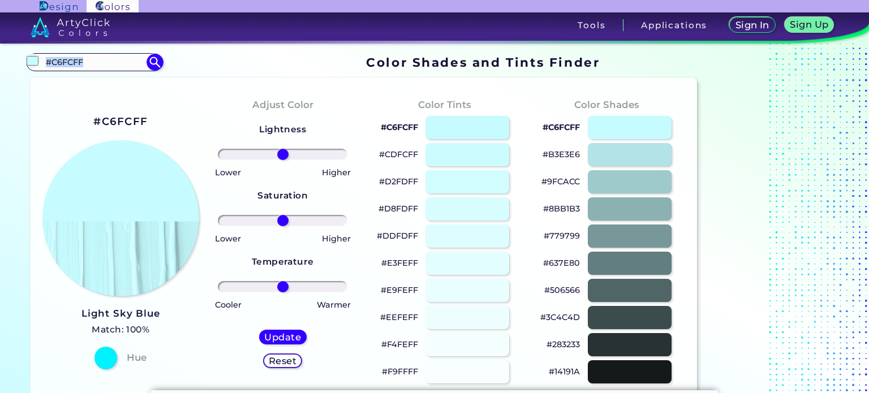
drag, startPoint x: 116, startPoint y: 70, endPoint x: 16, endPoint y: 63, distance: 99.9
click at [88, 63] on input "#C6FCFF" at bounding box center [94, 61] width 105 height 15
drag, startPoint x: 108, startPoint y: 65, endPoint x: 12, endPoint y: 61, distance: 95.1
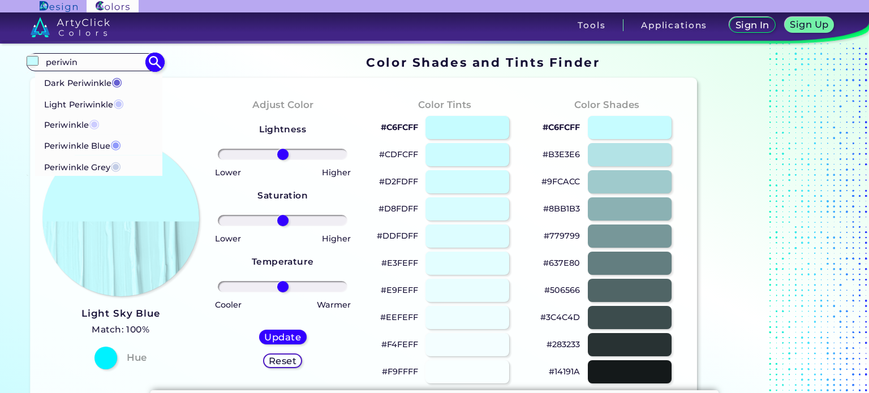
type input "periwin"
click at [68, 98] on p "Light Periwinkle ◉" at bounding box center [84, 102] width 80 height 21
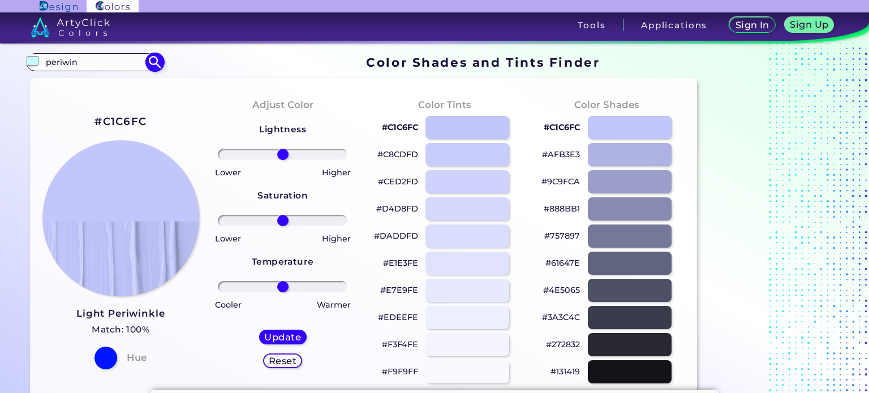
type input "#c1c6fc"
drag, startPoint x: 88, startPoint y: 67, endPoint x: 0, endPoint y: 54, distance: 88.7
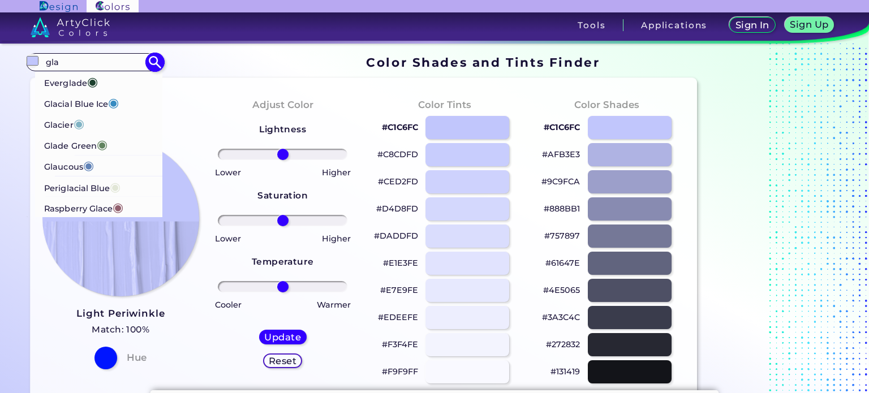
type input "gla"
click at [91, 110] on p "Glacial Blue Ice ◉" at bounding box center [81, 102] width 75 height 21
type input "#368bc1"
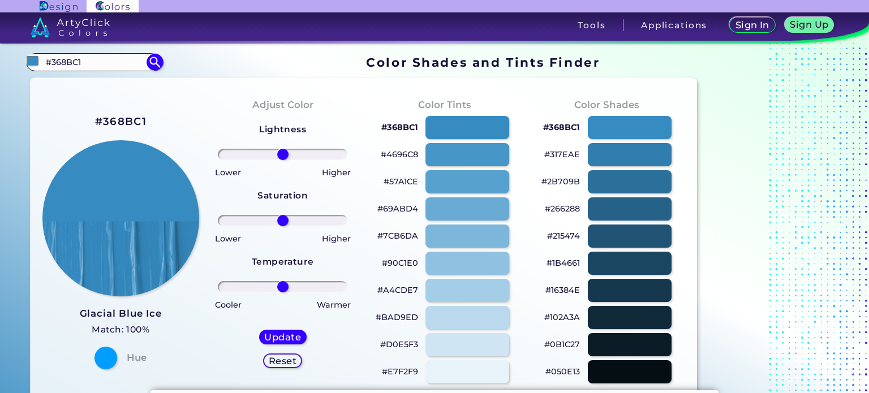
drag, startPoint x: 102, startPoint y: 65, endPoint x: 0, endPoint y: 62, distance: 101.9
type input "frost"
click at [58, 122] on p "Frosted Mint ◉" at bounding box center [76, 124] width 65 height 21
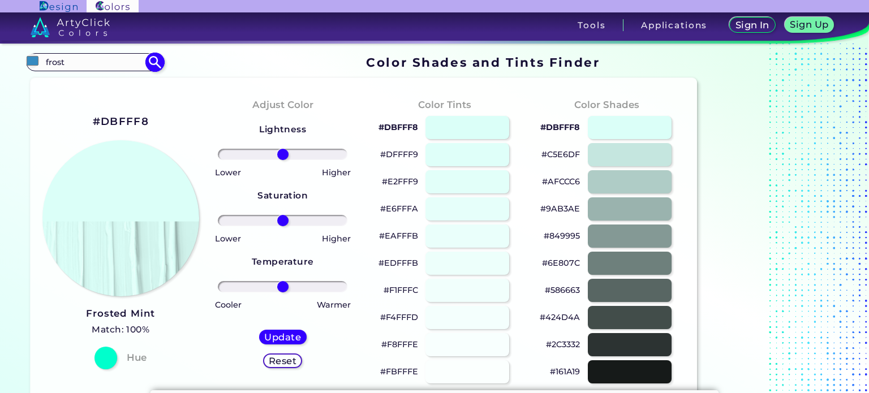
type input "#dbfff8"
type input "#DBFFF8"
drag, startPoint x: 288, startPoint y: 284, endPoint x: 239, endPoint y: 280, distance: 48.8
type input "-73"
click at [239, 281] on input "range" at bounding box center [283, 286] width 130 height 11
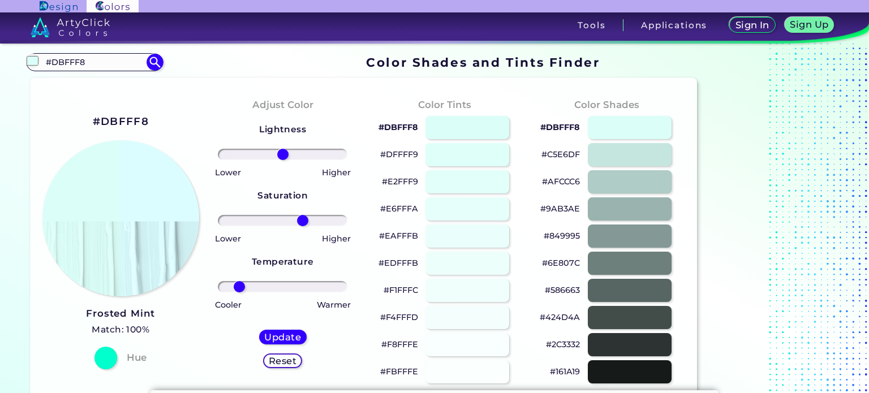
drag, startPoint x: 284, startPoint y: 221, endPoint x: 303, endPoint y: 221, distance: 18.7
type input "34"
click at [303, 221] on input "range" at bounding box center [283, 220] width 130 height 11
drag, startPoint x: 285, startPoint y: 156, endPoint x: 295, endPoint y: 158, distance: 9.9
type input "21"
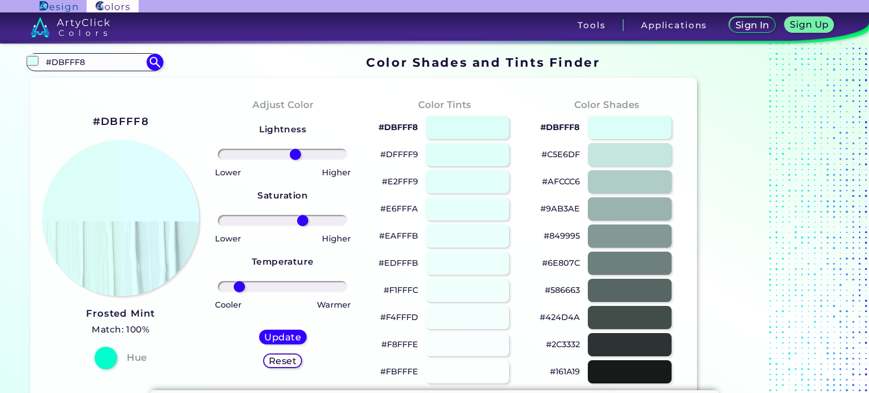
click at [295, 158] on input "range" at bounding box center [283, 154] width 130 height 11
click at [276, 337] on h5 "Update" at bounding box center [282, 337] width 33 height 8
type input "#defeff"
type input "0"
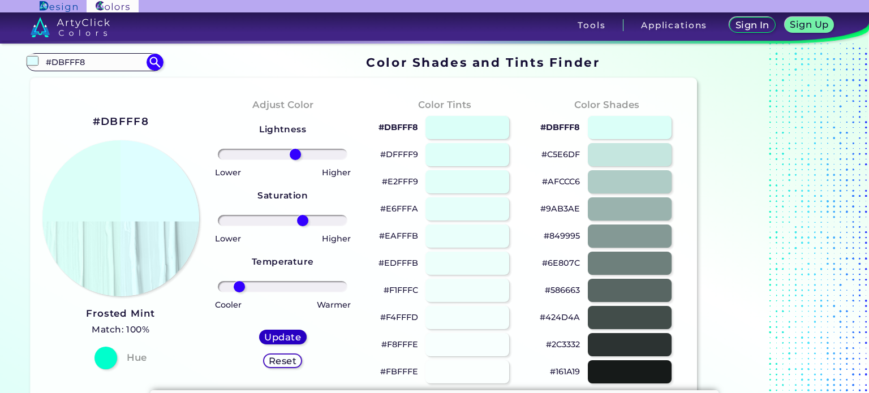
type input "0"
drag, startPoint x: 113, startPoint y: 65, endPoint x: 0, endPoint y: 68, distance: 113.2
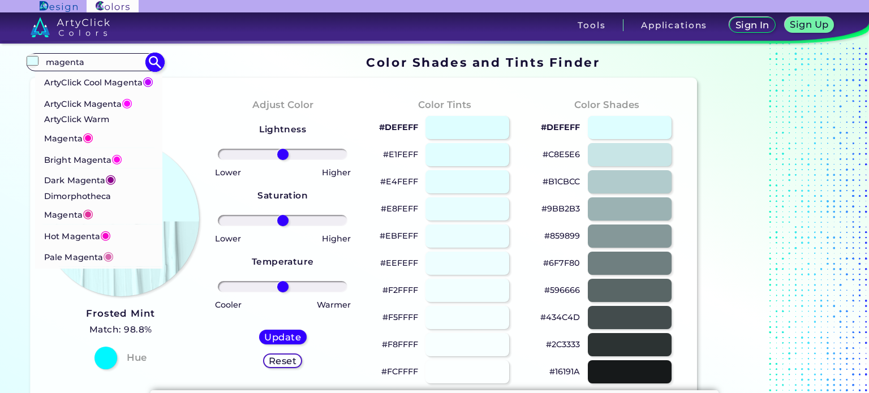
type input "magenta"
click at [102, 113] on p "ArtyClick Magenta ◉" at bounding box center [88, 102] width 89 height 21
type input "#ff00ff"
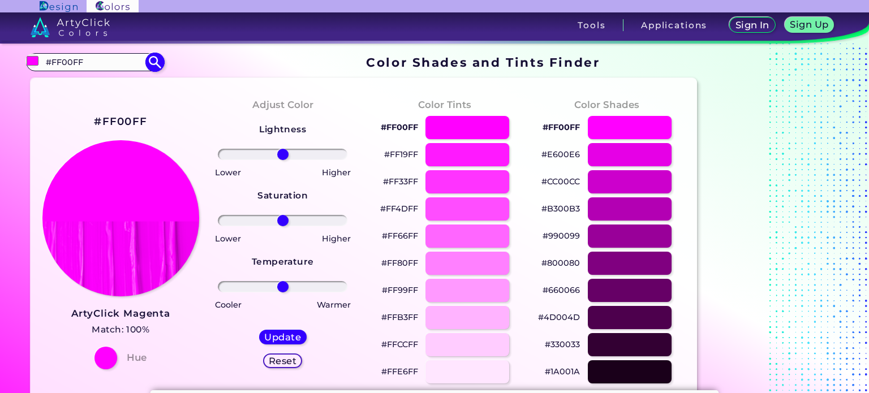
click at [109, 63] on input "#FF00FF" at bounding box center [94, 61] width 105 height 15
type input "#"
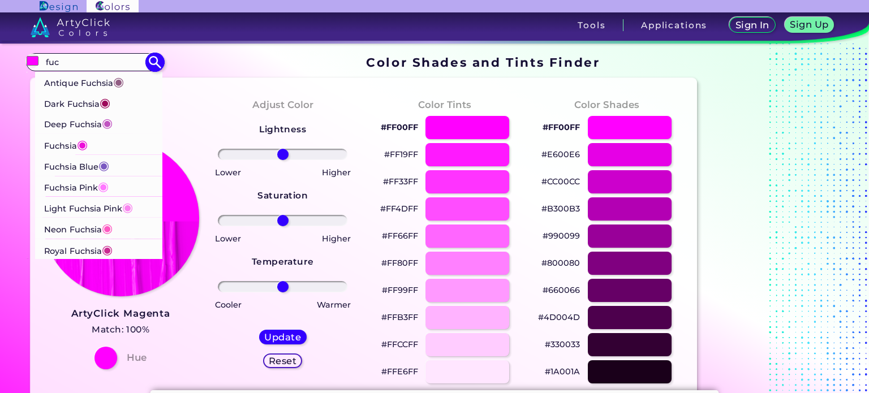
type input "fuc"
click at [75, 143] on p "Fuchsia ◉" at bounding box center [66, 144] width 44 height 21
type input "#ed0dd9"
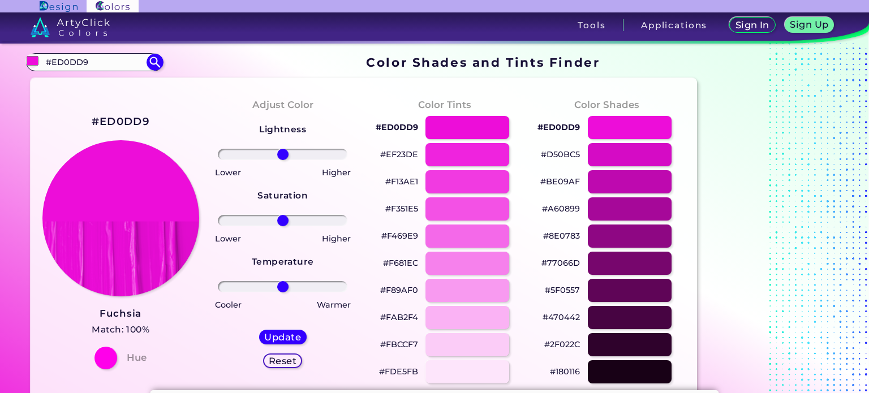
drag, startPoint x: 113, startPoint y: 62, endPoint x: 3, endPoint y: 71, distance: 110.2
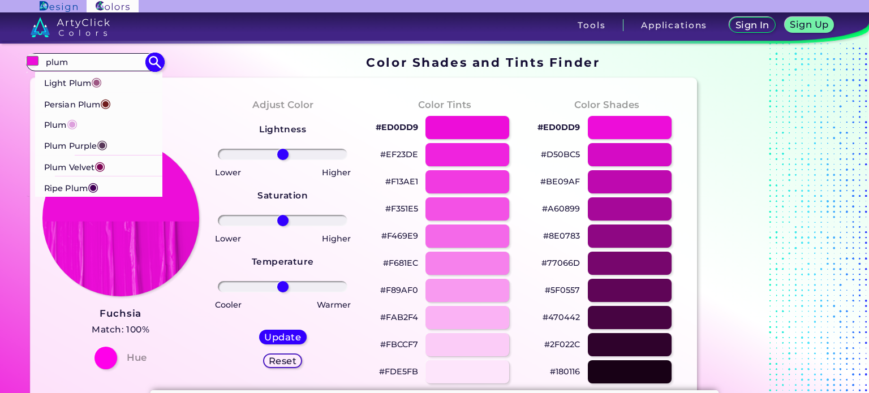
type input "plum"
click at [98, 147] on span "◉" at bounding box center [102, 144] width 11 height 15
type input "#583759"
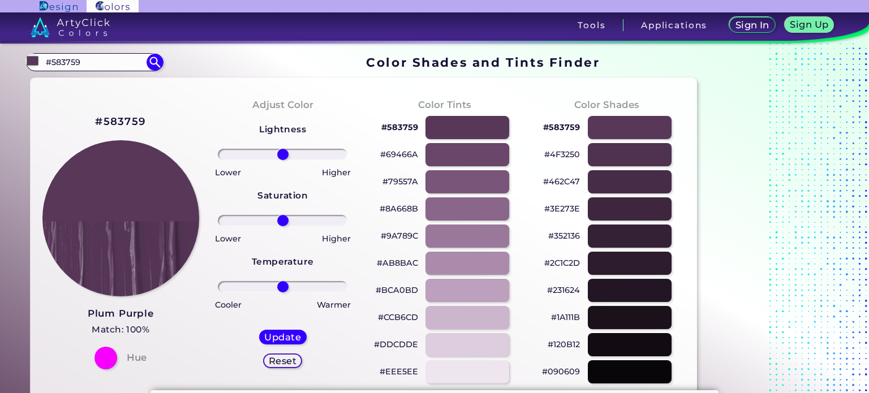
drag, startPoint x: 102, startPoint y: 61, endPoint x: 0, endPoint y: 70, distance: 102.8
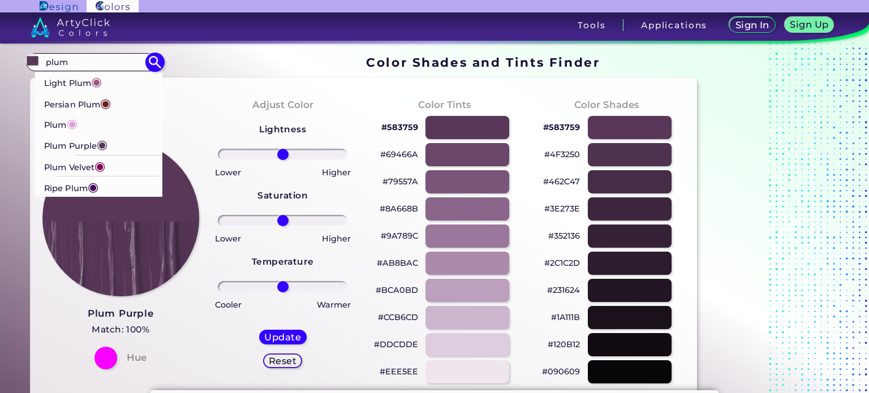
type input "plum"
click at [70, 183] on p "Ripe Plum ◉" at bounding box center [71, 187] width 54 height 21
type input "#410056"
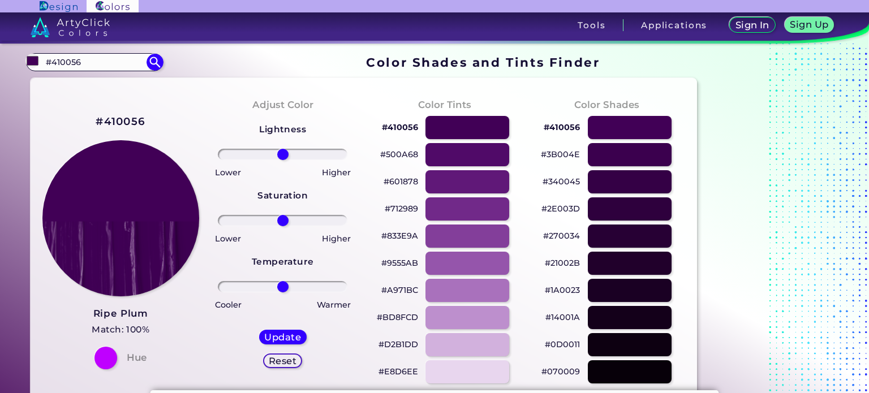
drag, startPoint x: 94, startPoint y: 58, endPoint x: 6, endPoint y: 63, distance: 88.5
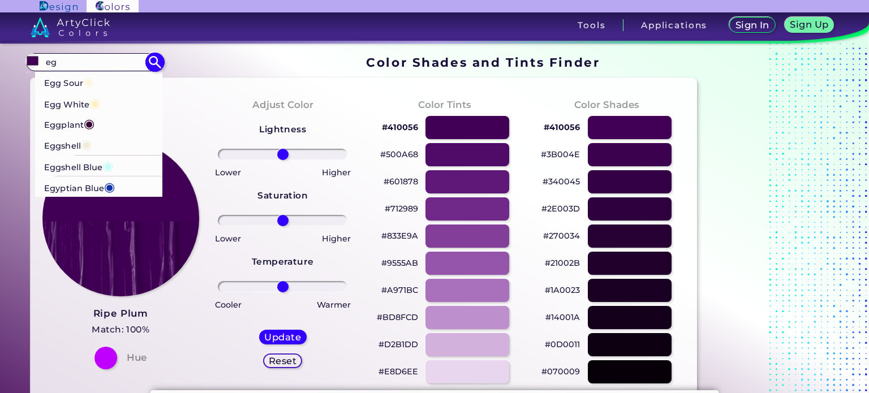
type input "eg"
click at [68, 119] on p "Eggplant ◉" at bounding box center [69, 123] width 50 height 21
type input "#380835"
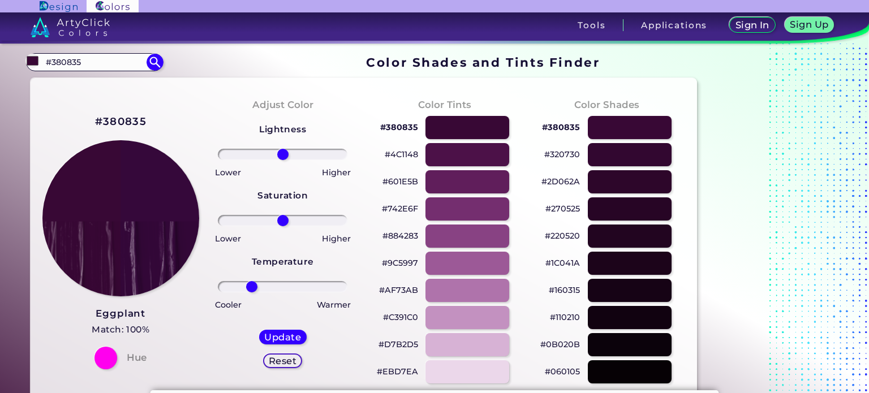
drag, startPoint x: 281, startPoint y: 290, endPoint x: 252, endPoint y: 293, distance: 28.9
type input "-52"
click at [252, 293] on input "range" at bounding box center [283, 286] width 130 height 11
click at [283, 333] on h5 "Update" at bounding box center [282, 337] width 33 height 8
type input "#35083a"
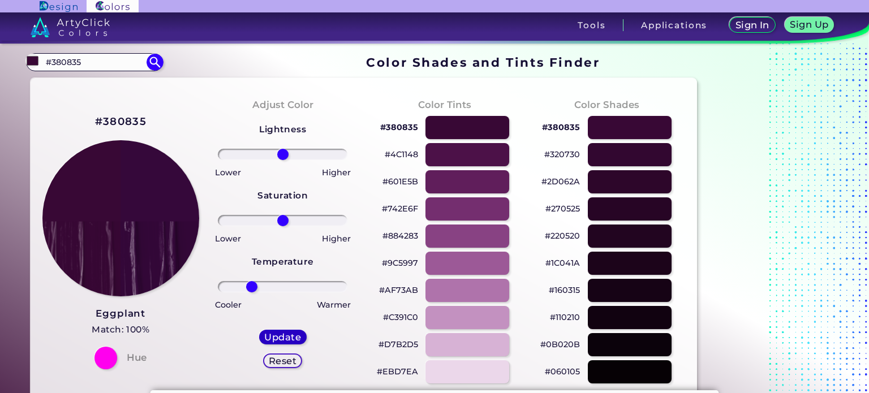
type input "0"
drag, startPoint x: 283, startPoint y: 220, endPoint x: 255, endPoint y: 222, distance: 27.8
type input "-46"
click at [255, 222] on input "range" at bounding box center [283, 220] width 130 height 11
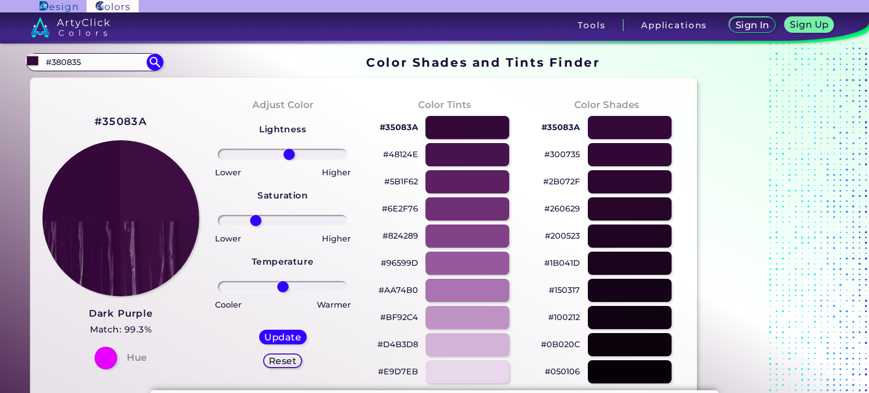
type input "11"
click at [289, 154] on input "range" at bounding box center [283, 154] width 130 height 11
click at [287, 338] on h5 "Update" at bounding box center [282, 337] width 33 height 8
type input "#3e0e43"
type input "0"
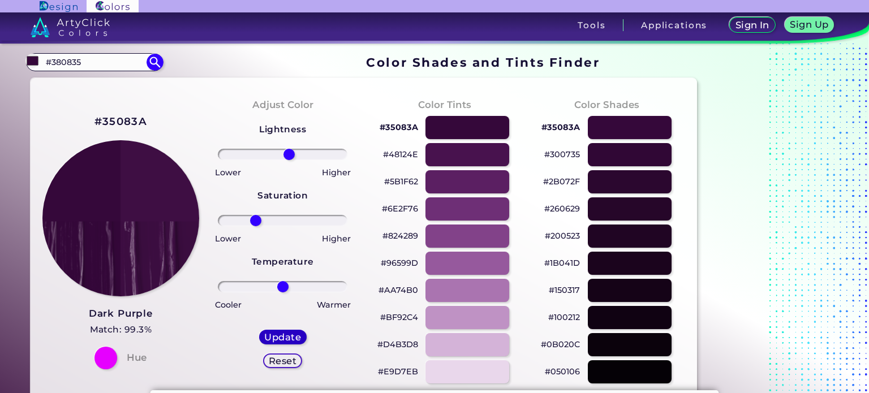
type input "0"
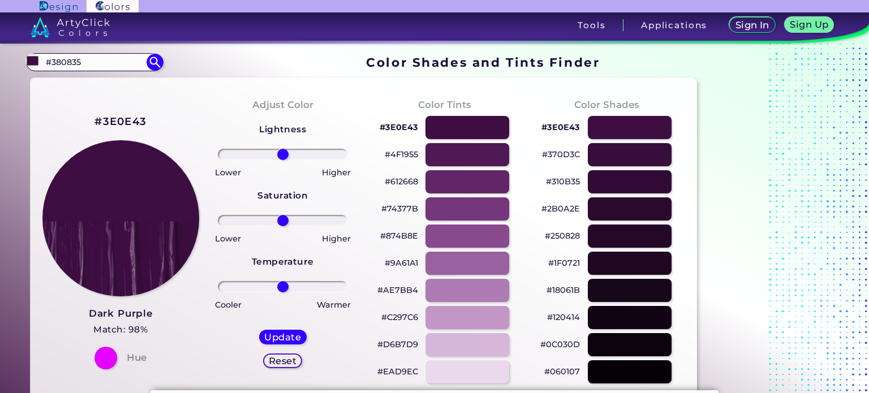
drag, startPoint x: 104, startPoint y: 61, endPoint x: 0, endPoint y: 70, distance: 104.5
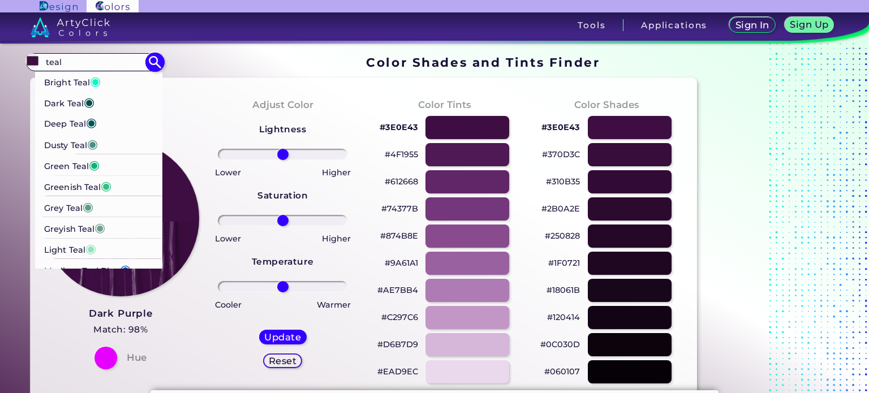
scroll to position [6, 0]
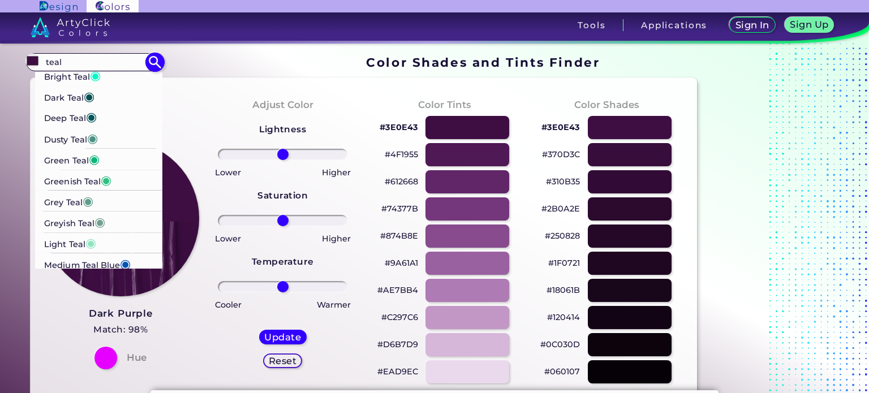
type input "teal"
click at [113, 246] on li "Light Teal ◉" at bounding box center [99, 243] width 128 height 21
type input "#90e4c1"
type input "#90E4C1"
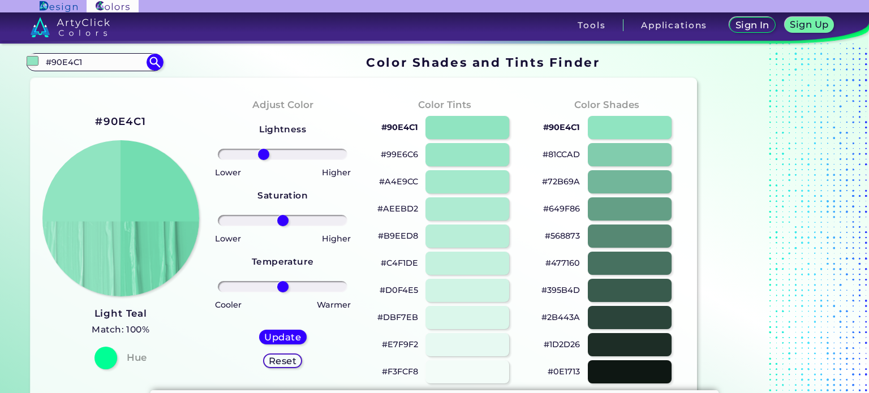
drag, startPoint x: 287, startPoint y: 154, endPoint x: 264, endPoint y: 154, distance: 23.8
type input "-32"
click at [264, 154] on input "range" at bounding box center [283, 154] width 130 height 11
drag, startPoint x: 286, startPoint y: 221, endPoint x: 316, endPoint y: 220, distance: 30.0
type input "57"
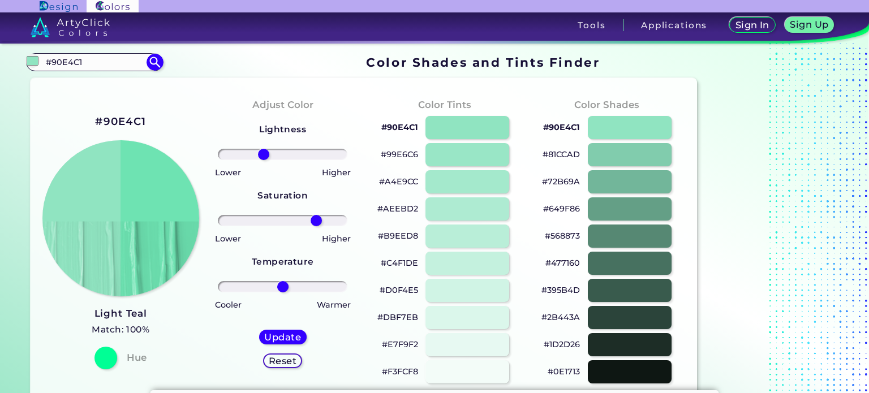
click at [316, 220] on input "range" at bounding box center [283, 220] width 130 height 11
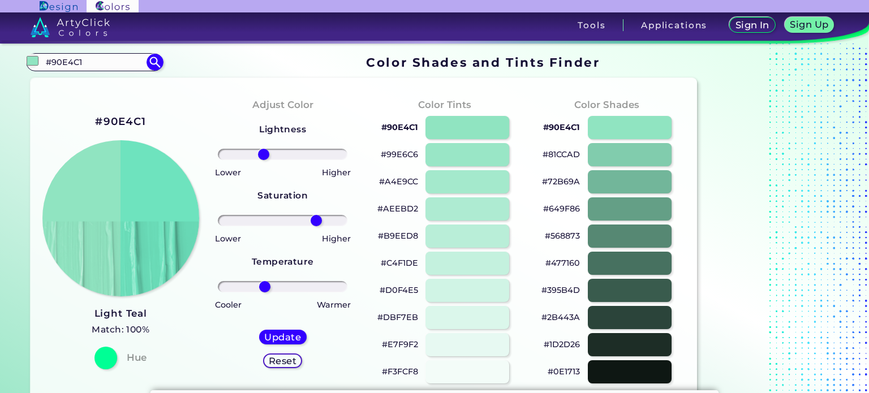
drag, startPoint x: 283, startPoint y: 281, endPoint x: 265, endPoint y: 285, distance: 19.1
type input "-30"
click at [265, 285] on input "range" at bounding box center [283, 286] width 130 height 11
click at [270, 334] on h5 "Update" at bounding box center [283, 337] width 34 height 8
type input "#6ee3be"
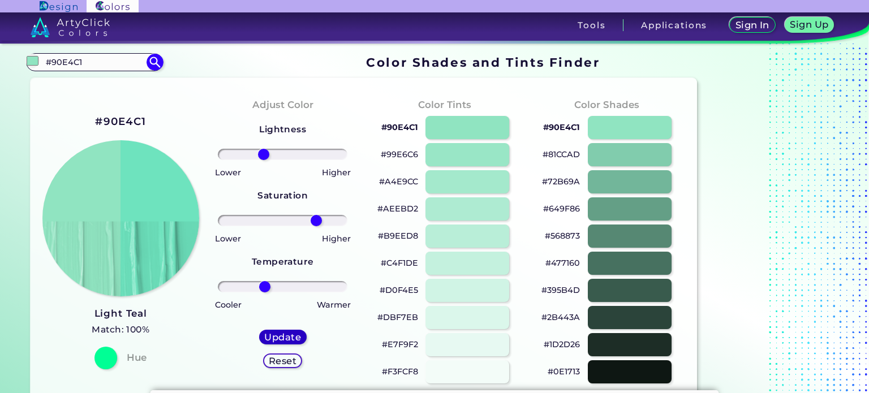
type input "0"
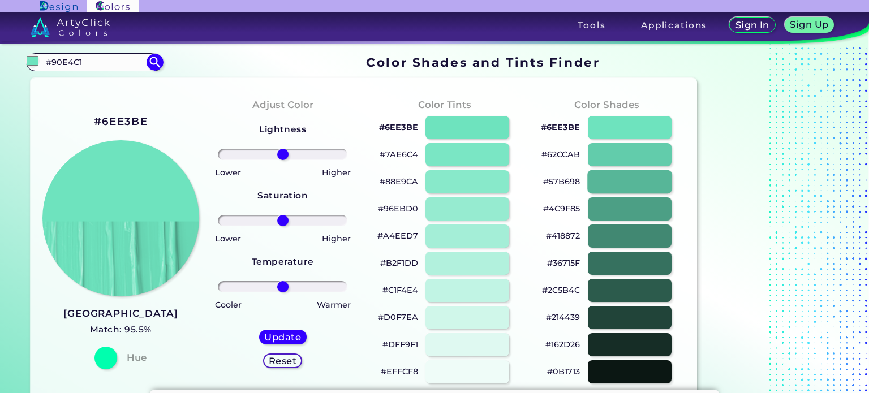
click at [602, 186] on div at bounding box center [629, 181] width 85 height 23
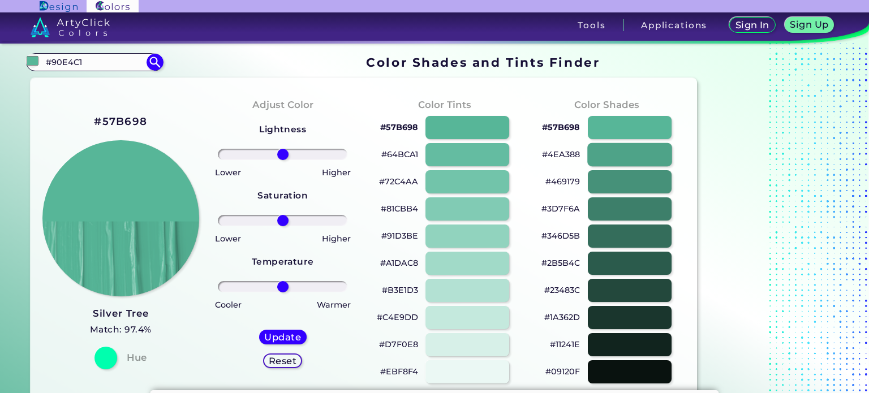
click at [606, 158] on div at bounding box center [629, 154] width 85 height 23
type input "#4ea388"
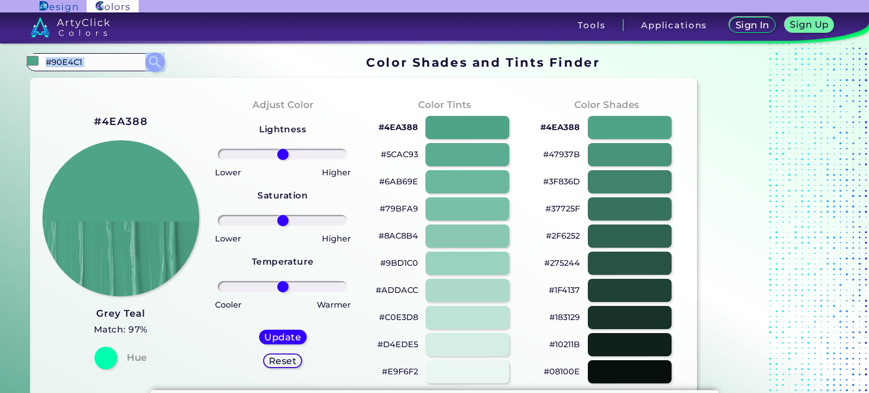
drag, startPoint x: 104, startPoint y: 72, endPoint x: 92, endPoint y: 63, distance: 14.9
click at [92, 63] on section "#4ea388 #90E4C1 Bright Teal ◉ Dark Teal ◉ Deep Teal ◉ [PERSON_NAME] ◉ Green Tea…" at bounding box center [364, 62] width 676 height 22
drag, startPoint x: 92, startPoint y: 63, endPoint x: 0, endPoint y: 67, distance: 91.8
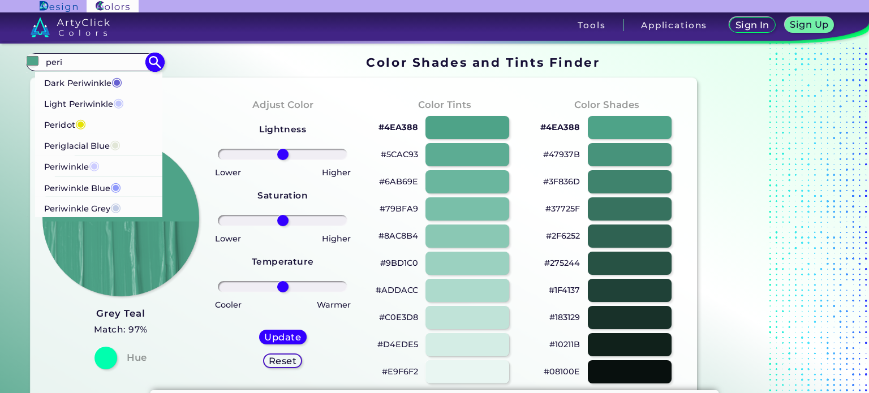
type input "peri"
click at [100, 166] on span "◉" at bounding box center [94, 165] width 11 height 15
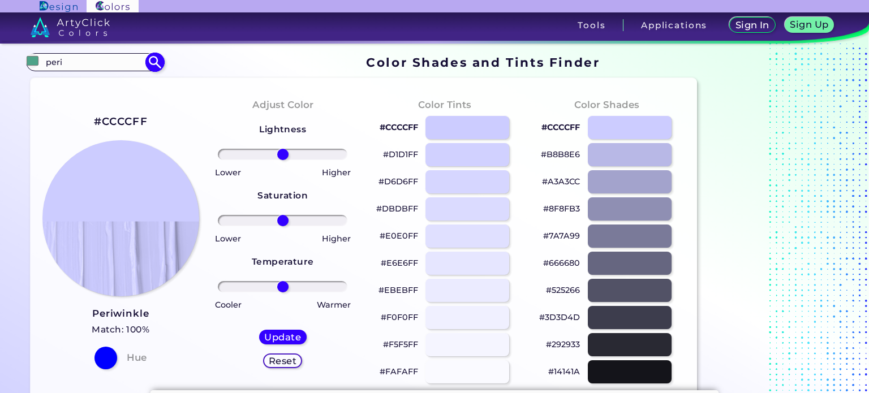
type input "#ccccff"
type input "#CCCCFF"
click at [462, 203] on div at bounding box center [467, 208] width 85 height 23
type input "#dbdbff"
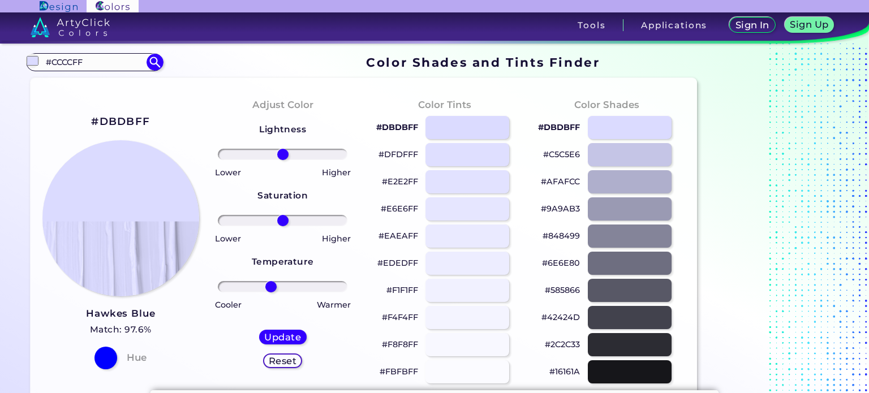
drag, startPoint x: 277, startPoint y: 287, endPoint x: 270, endPoint y: 288, distance: 6.9
type input "-20"
click at [270, 288] on input "range" at bounding box center [283, 286] width 130 height 11
drag, startPoint x: 110, startPoint y: 61, endPoint x: 0, endPoint y: 7, distance: 122.7
click at [0, 7] on body "Sign In Sign Up My Profile My Details Color Palettes Sign Out Tools Application…" at bounding box center [434, 240] width 869 height 480
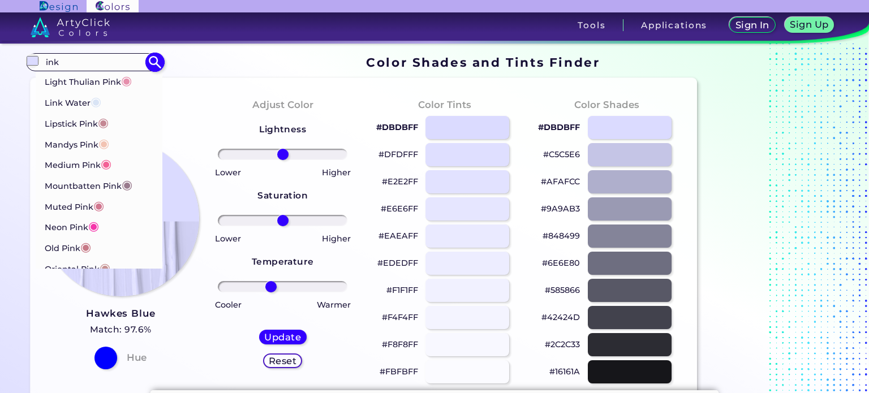
scroll to position [842, 0]
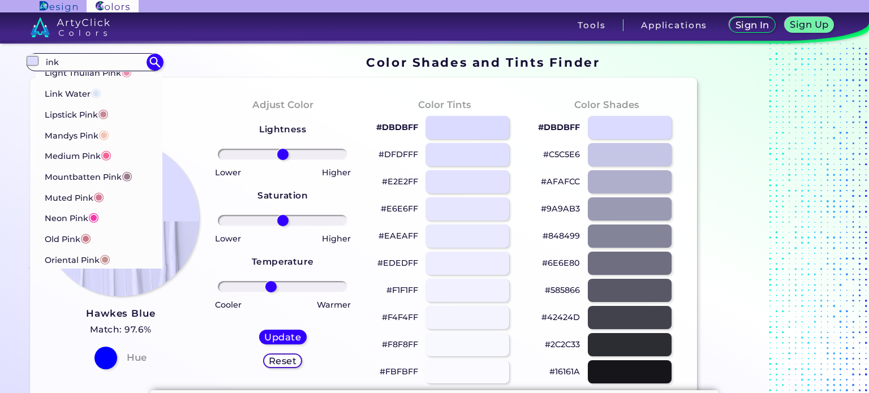
drag, startPoint x: 72, startPoint y: 59, endPoint x: 8, endPoint y: 81, distance: 67.5
type input "ink"
click at [216, 386] on div "Adjust Color Lightness Saturation Temperature Lower Higher Lower Higher Cooler …" at bounding box center [283, 241] width 162 height 308
